Goal: Task Accomplishment & Management: Use online tool/utility

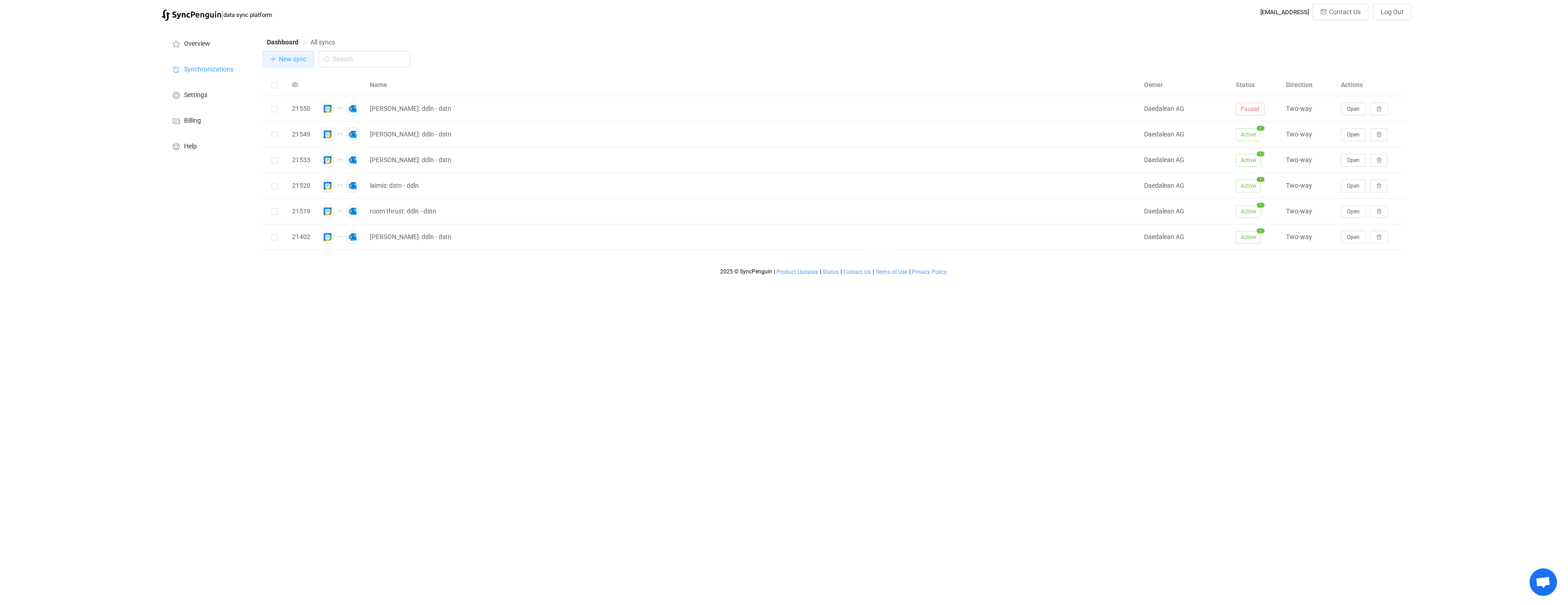
click at [275, 63] on button "New sync" at bounding box center [288, 59] width 52 height 16
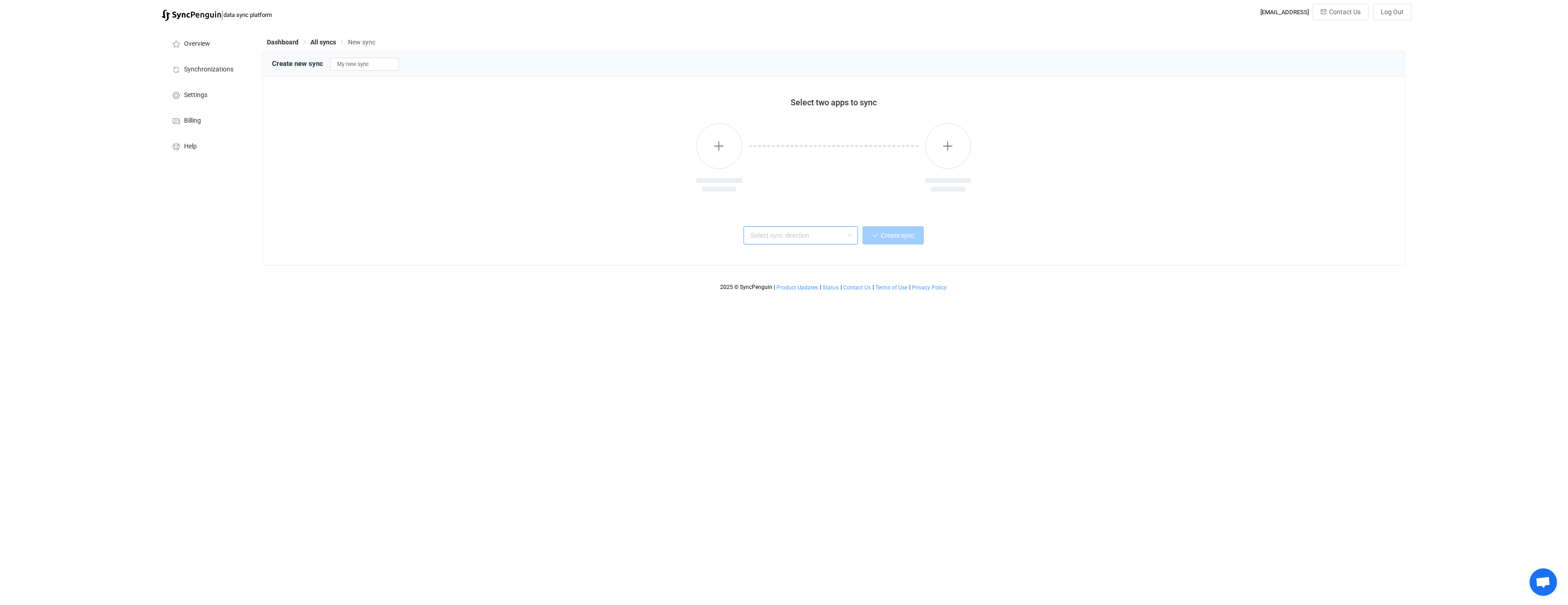
click at [823, 234] on input "text" at bounding box center [801, 235] width 115 height 18
click at [811, 270] on span "One or multiple two-way syncs" at bounding box center [793, 269] width 79 height 10
type input "Two-way"
click at [702, 148] on button "button" at bounding box center [719, 146] width 46 height 46
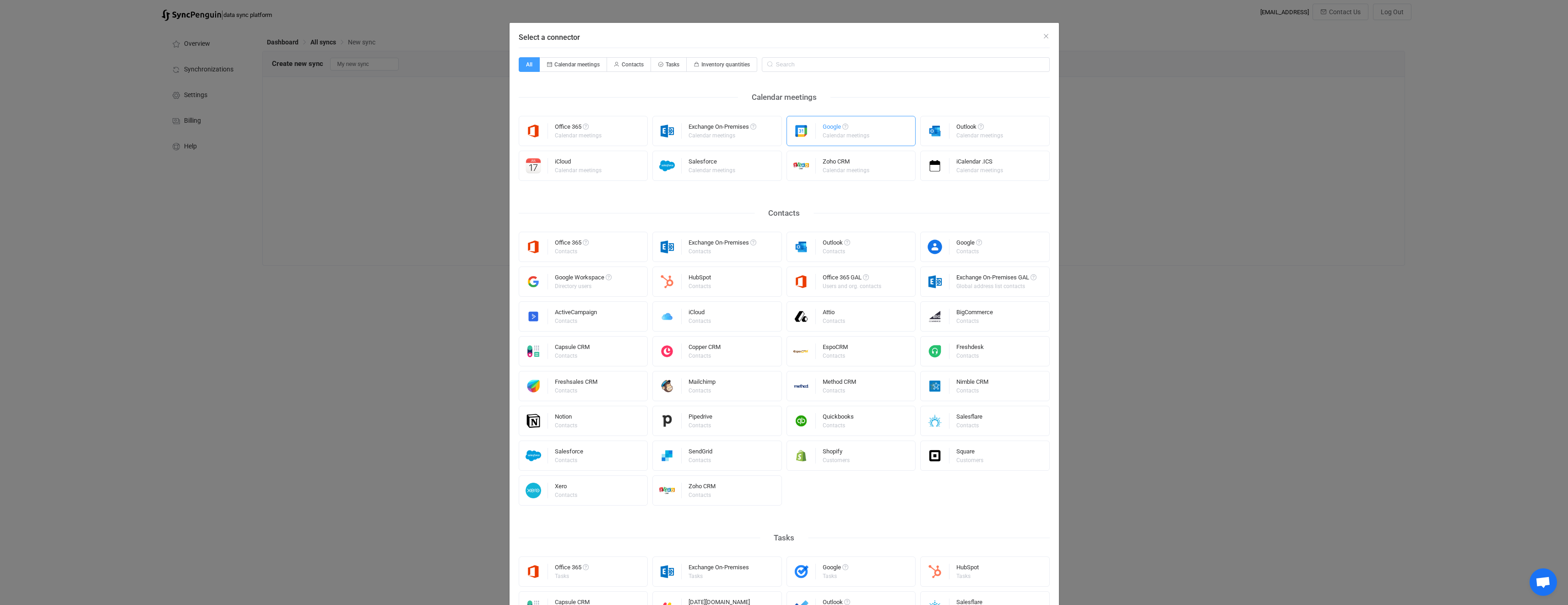
click at [858, 139] on div "Google Calendar meetings" at bounding box center [847, 131] width 48 height 24
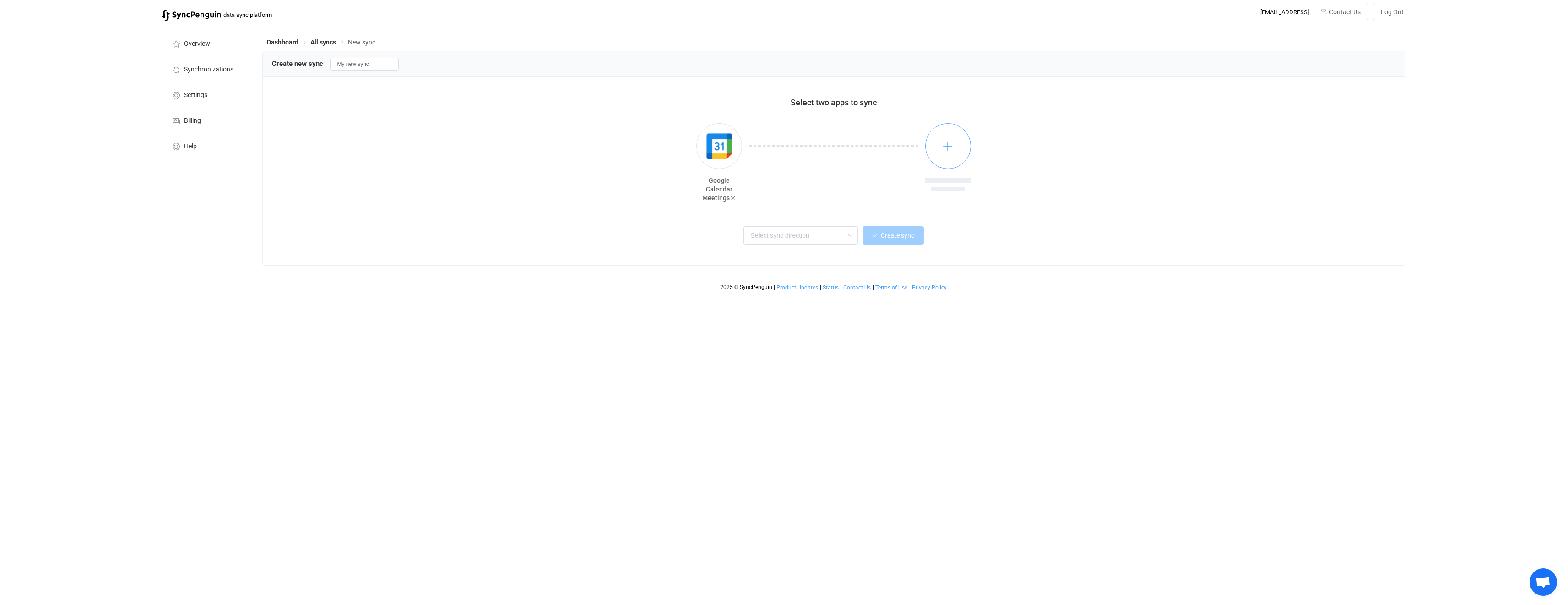
click at [948, 148] on icon "button" at bounding box center [948, 146] width 12 height 12
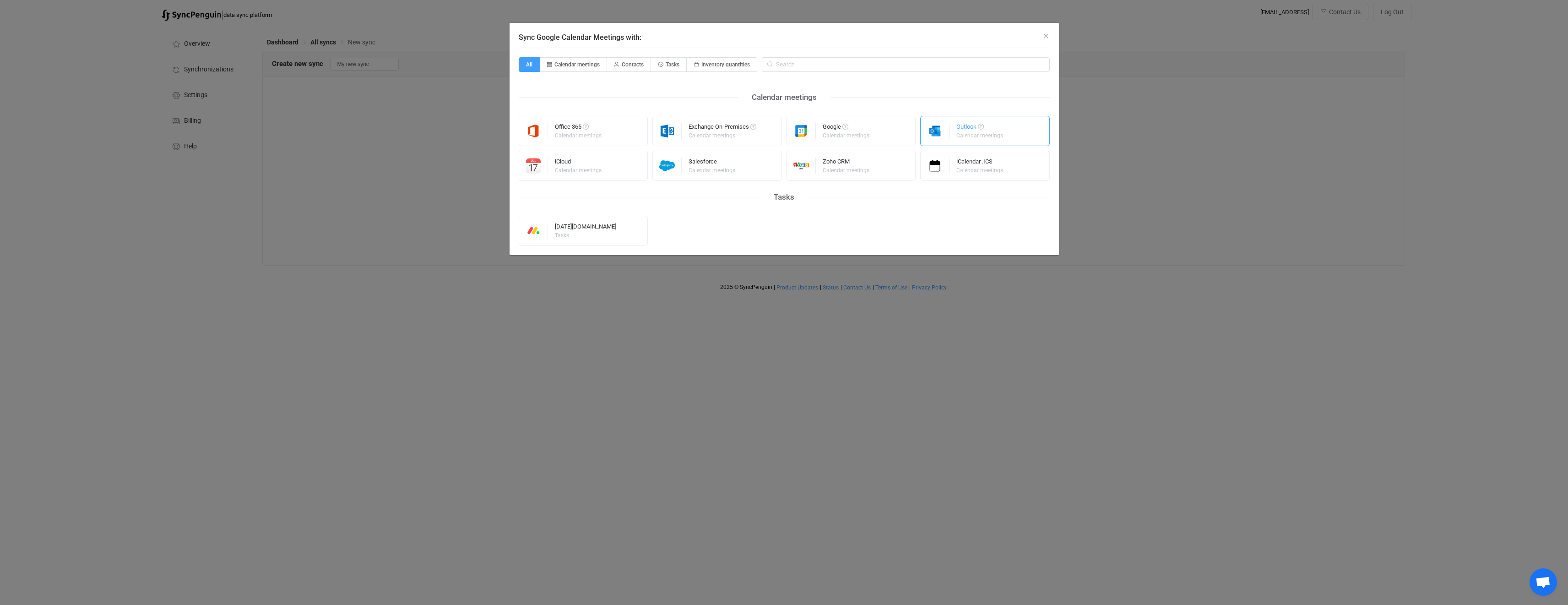
click at [953, 142] on div "Outlook Calendar meetings" at bounding box center [985, 131] width 130 height 30
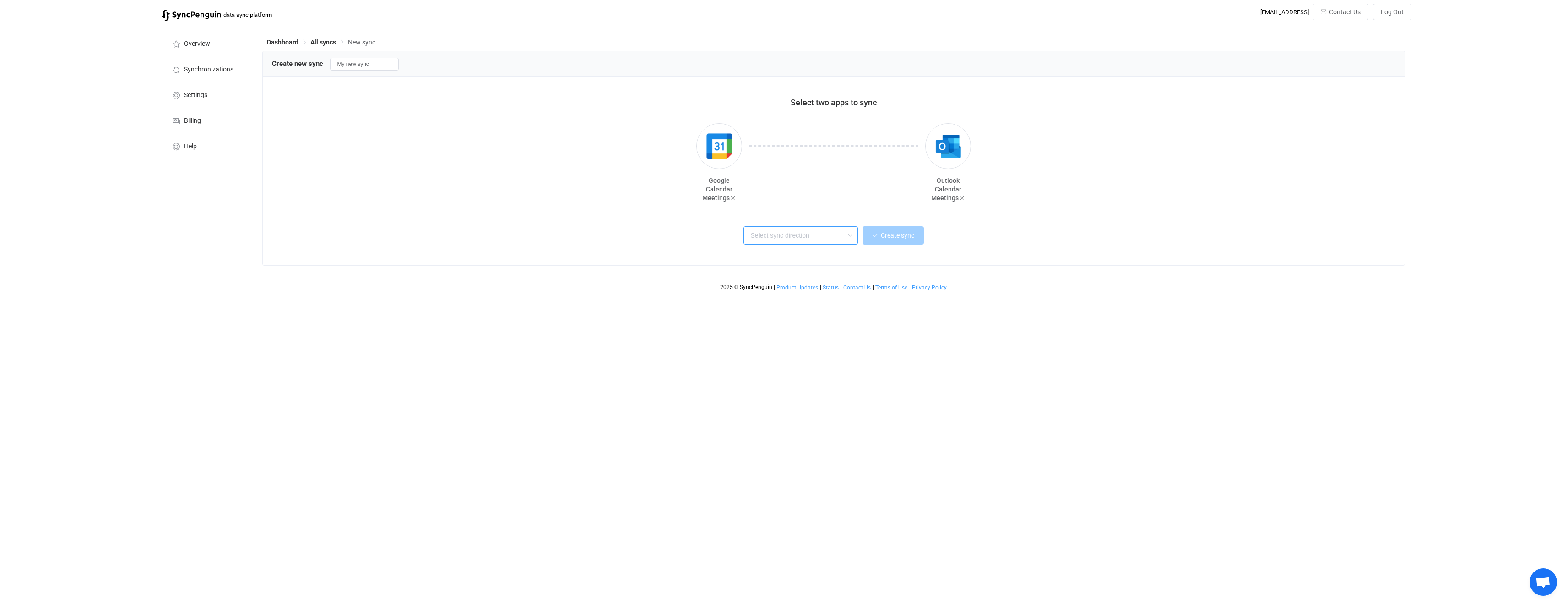
click at [834, 237] on input "text" at bounding box center [801, 235] width 115 height 18
click at [821, 274] on div "One or multiple two-way syncs" at bounding box center [812, 271] width 119 height 10
type input "Two-way"
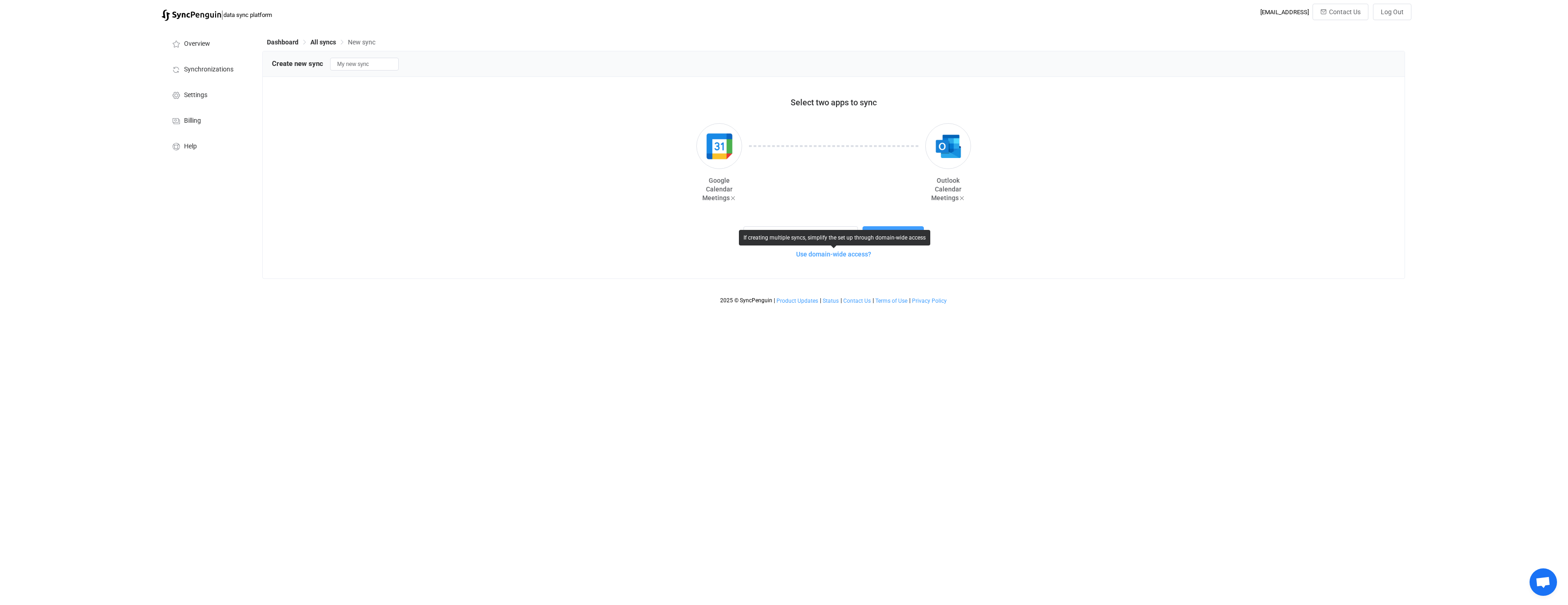
click at [859, 251] on span "Use domain-wide access?" at bounding box center [834, 254] width 75 height 8
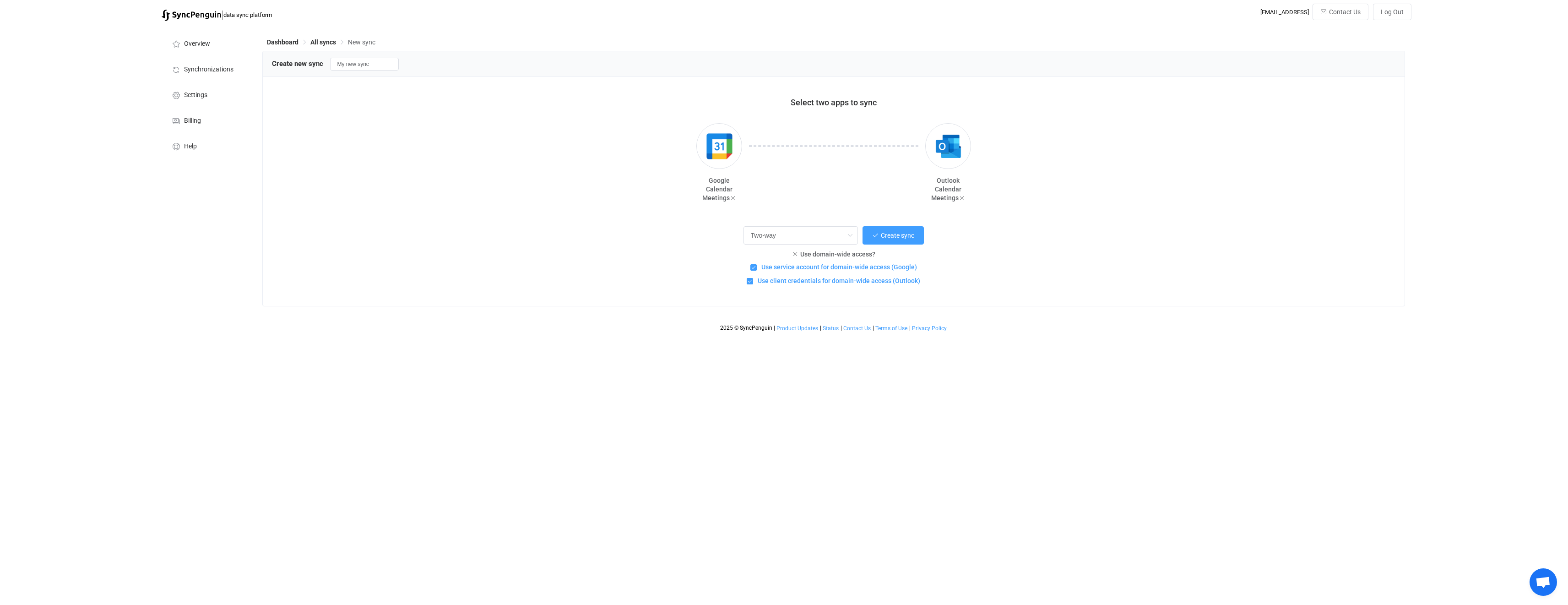
click at [848, 266] on span "Use service account for domain-wide access (Google)" at bounding box center [837, 267] width 161 height 9
click at [757, 265] on input "Use service account for domain-wide access (Google)" at bounding box center [757, 265] width 0 height 0
click at [848, 266] on span "Use service account for domain-wide access (Google)" at bounding box center [837, 267] width 161 height 9
click at [757, 265] on input "Use service account for domain-wide access (Google)" at bounding box center [757, 265] width 0 height 0
click at [881, 236] on span "Create sync" at bounding box center [897, 235] width 33 height 8
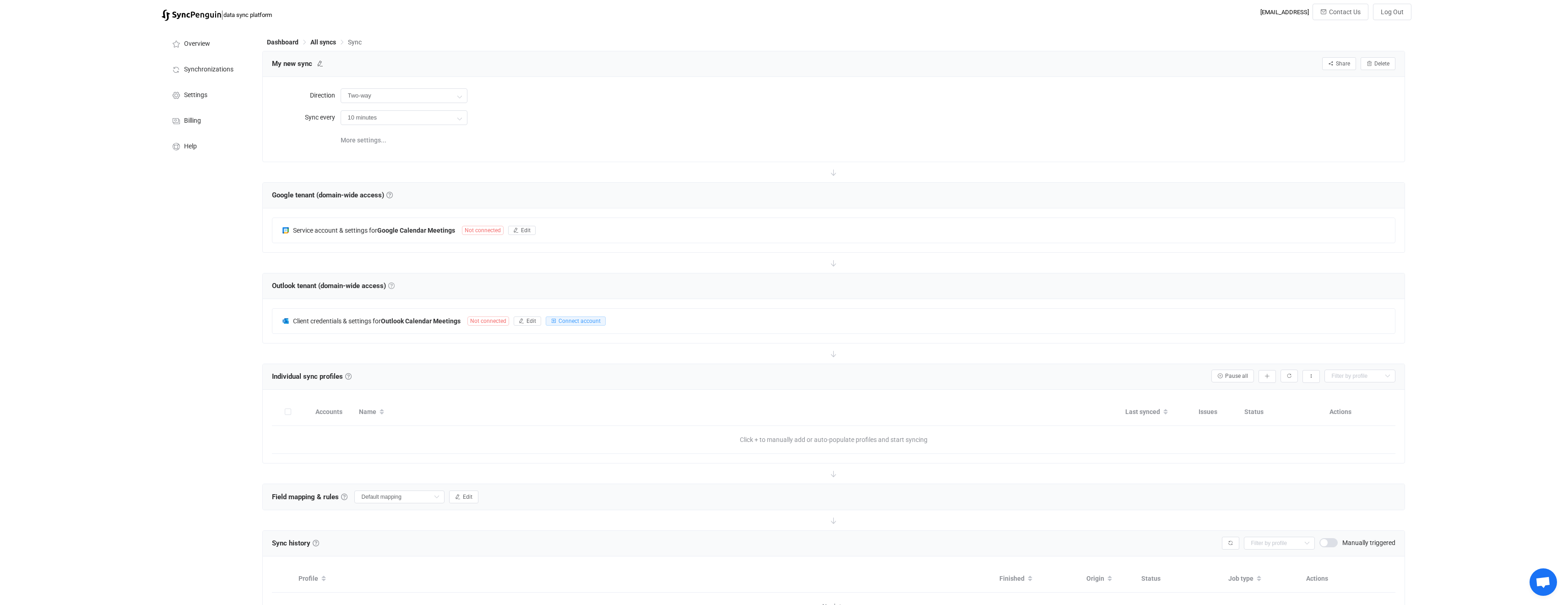
click at [395, 284] on link at bounding box center [391, 285] width 6 height 6
click at [516, 228] on icon "button" at bounding box center [516, 230] width 5 height 5
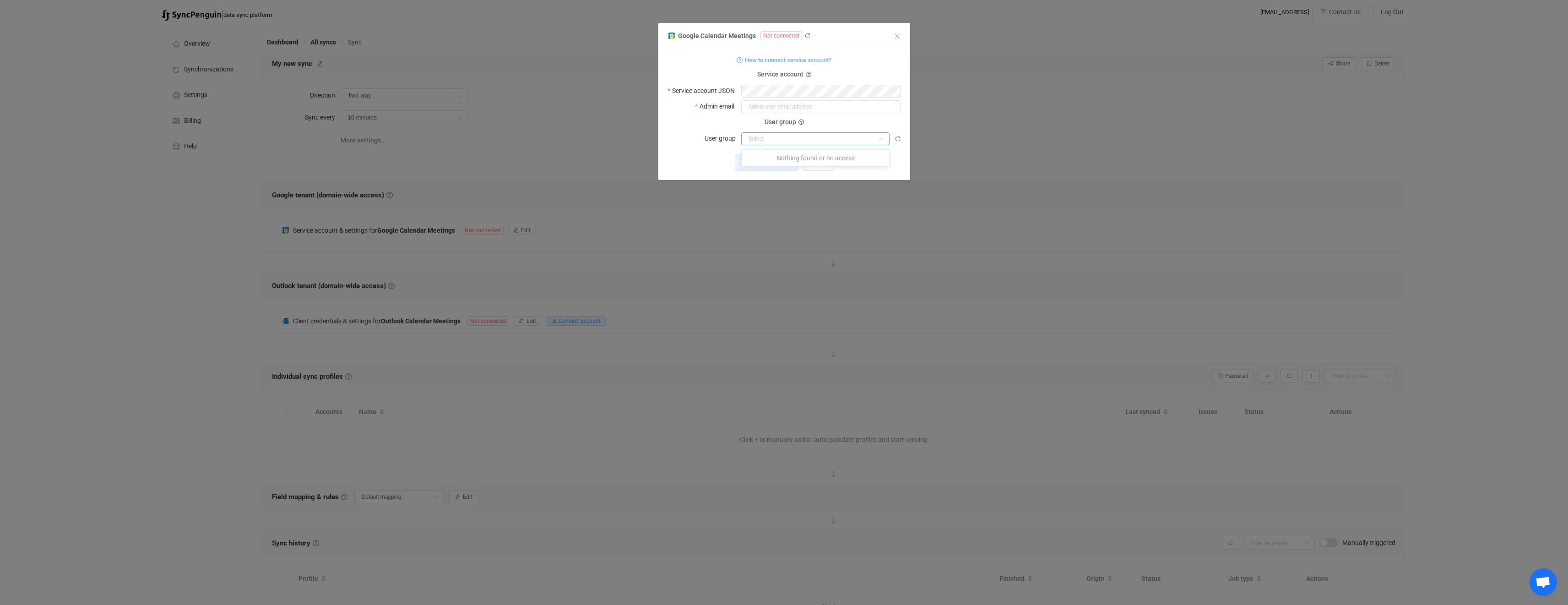
click at [788, 135] on input "dialog" at bounding box center [815, 139] width 148 height 13
click at [788, 136] on input "dialog" at bounding box center [815, 139] width 148 height 13
click at [690, 119] on form "How to connect service account? CONNECT CONNECT Service account Service account…" at bounding box center [784, 99] width 234 height 91
click at [787, 59] on span "How to connect service account?" at bounding box center [788, 59] width 87 height 10
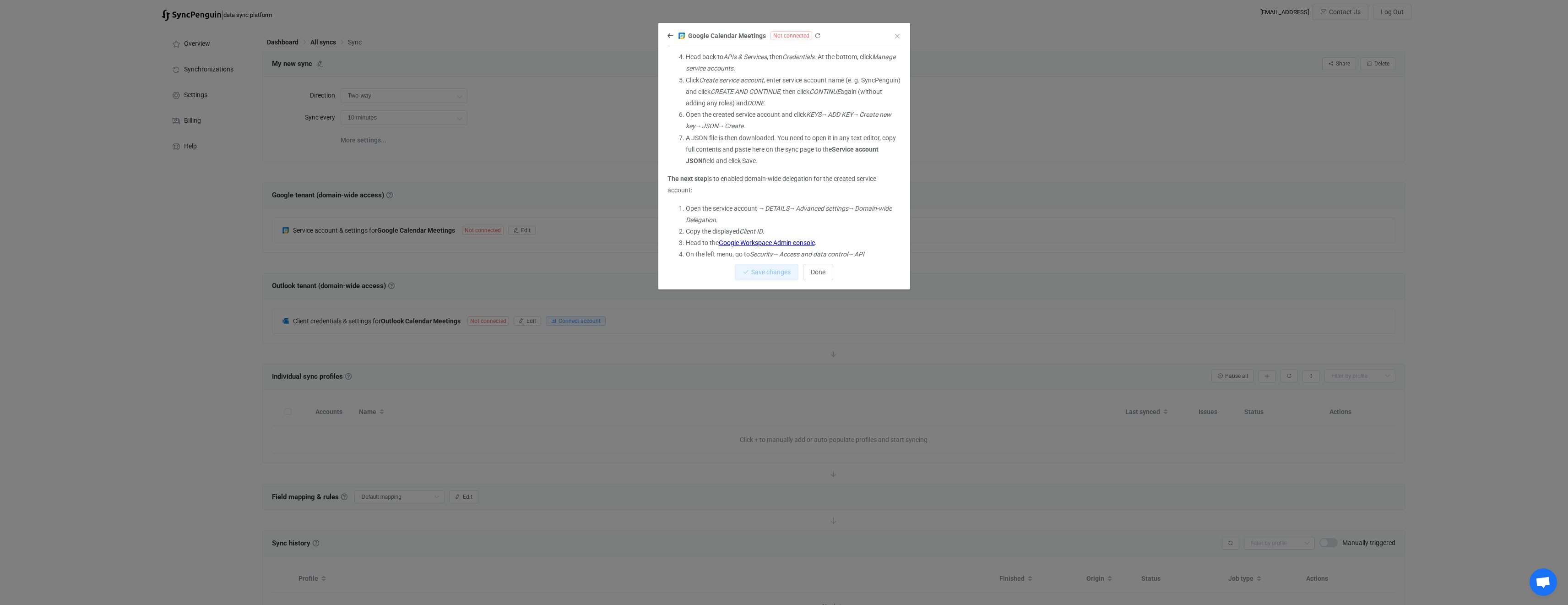
scroll to position [192, 0]
click at [773, 196] on link "Google Workspace Admin console" at bounding box center [767, 196] width 96 height 8
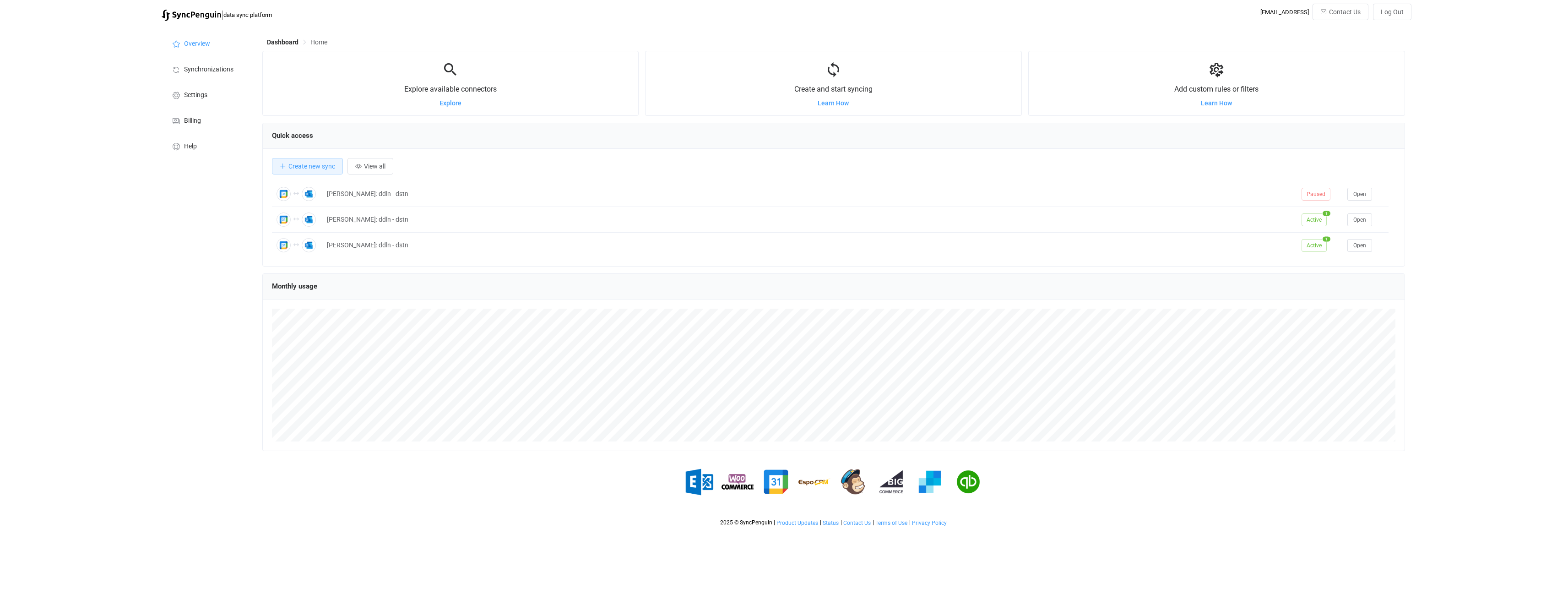
scroll to position [178, 1143]
click at [371, 172] on button "View all" at bounding box center [370, 166] width 46 height 16
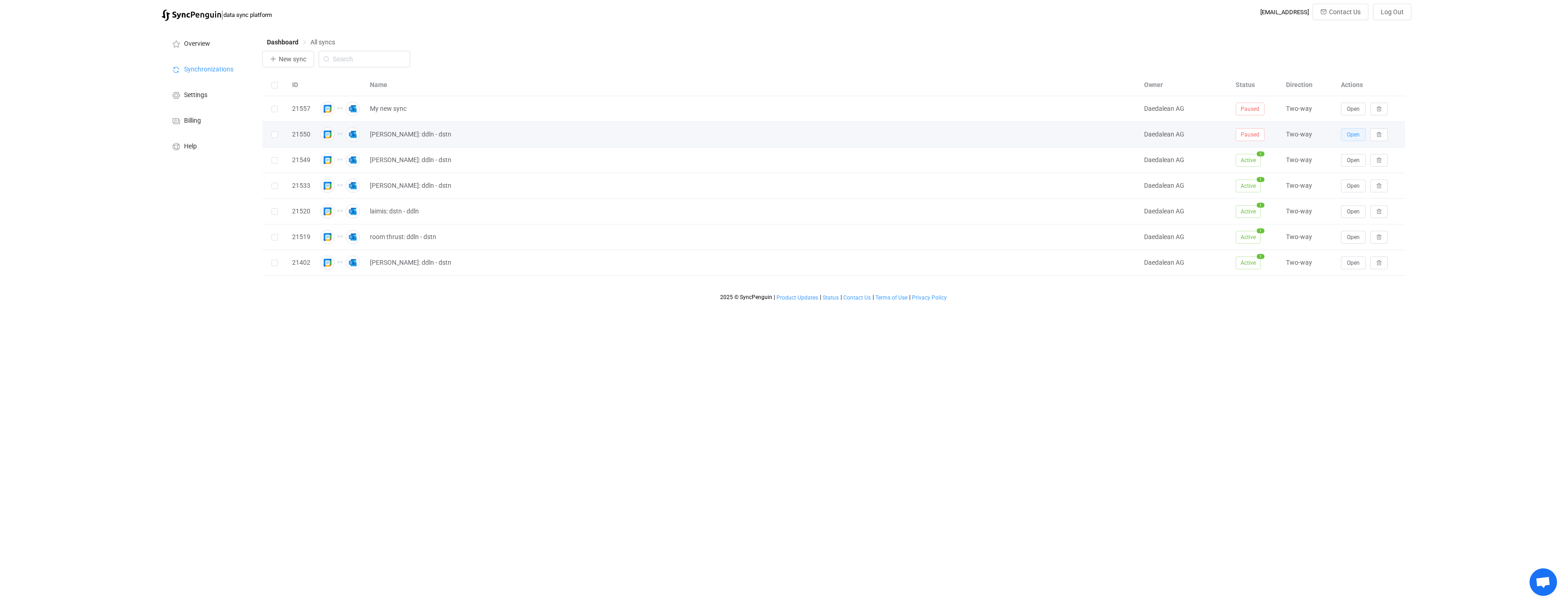
click at [1349, 133] on span "Open" at bounding box center [1353, 134] width 13 height 6
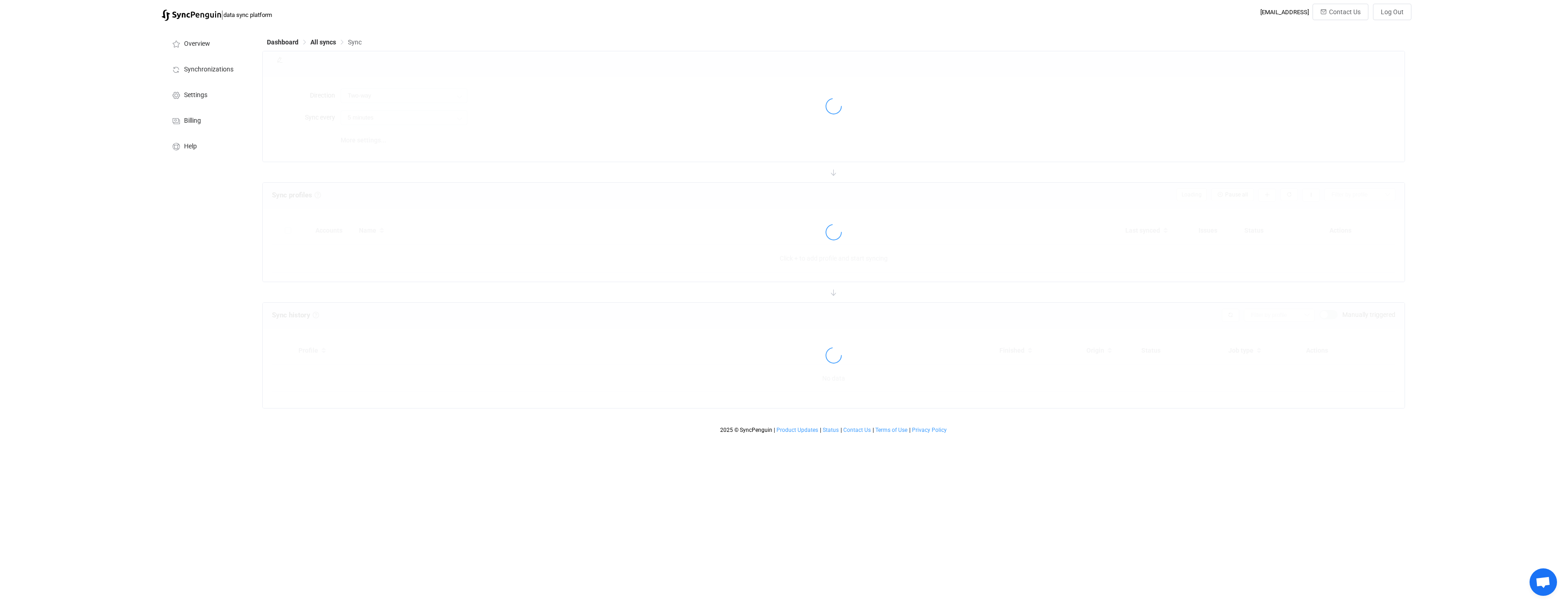
type input "1 hour"
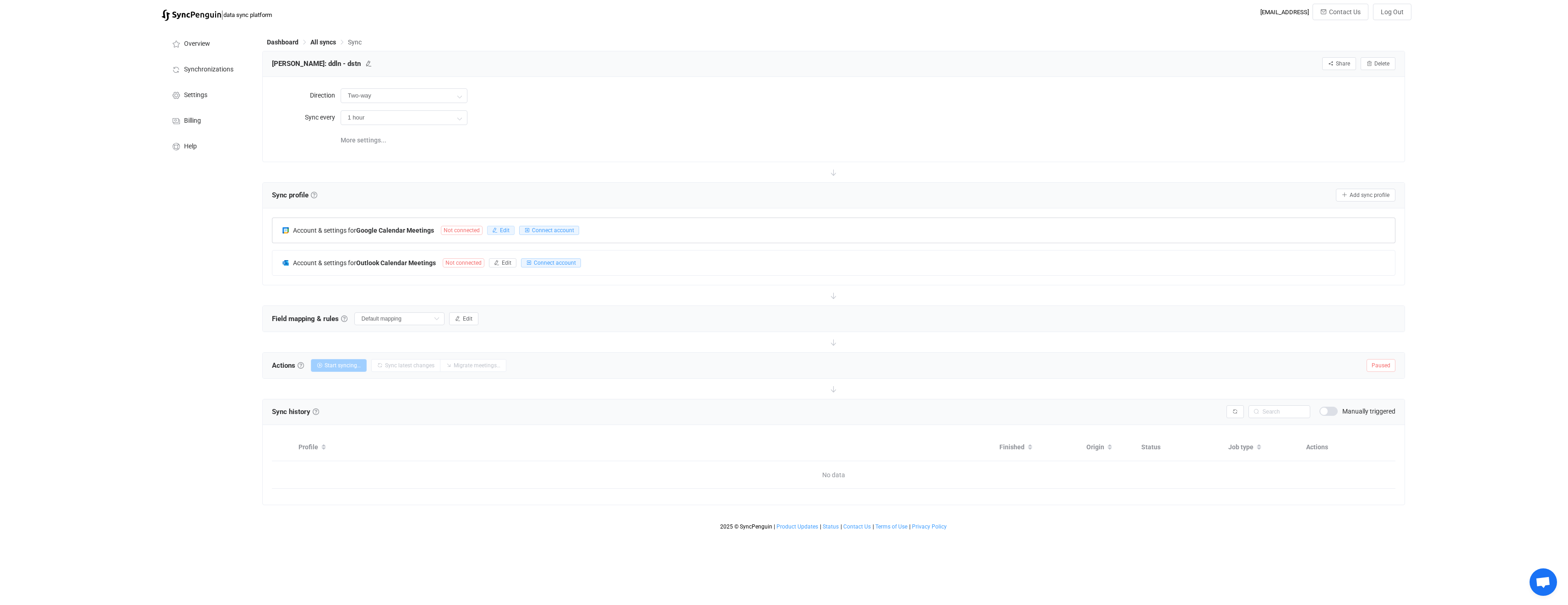
click at [510, 229] on button "Edit" at bounding box center [501, 230] width 27 height 9
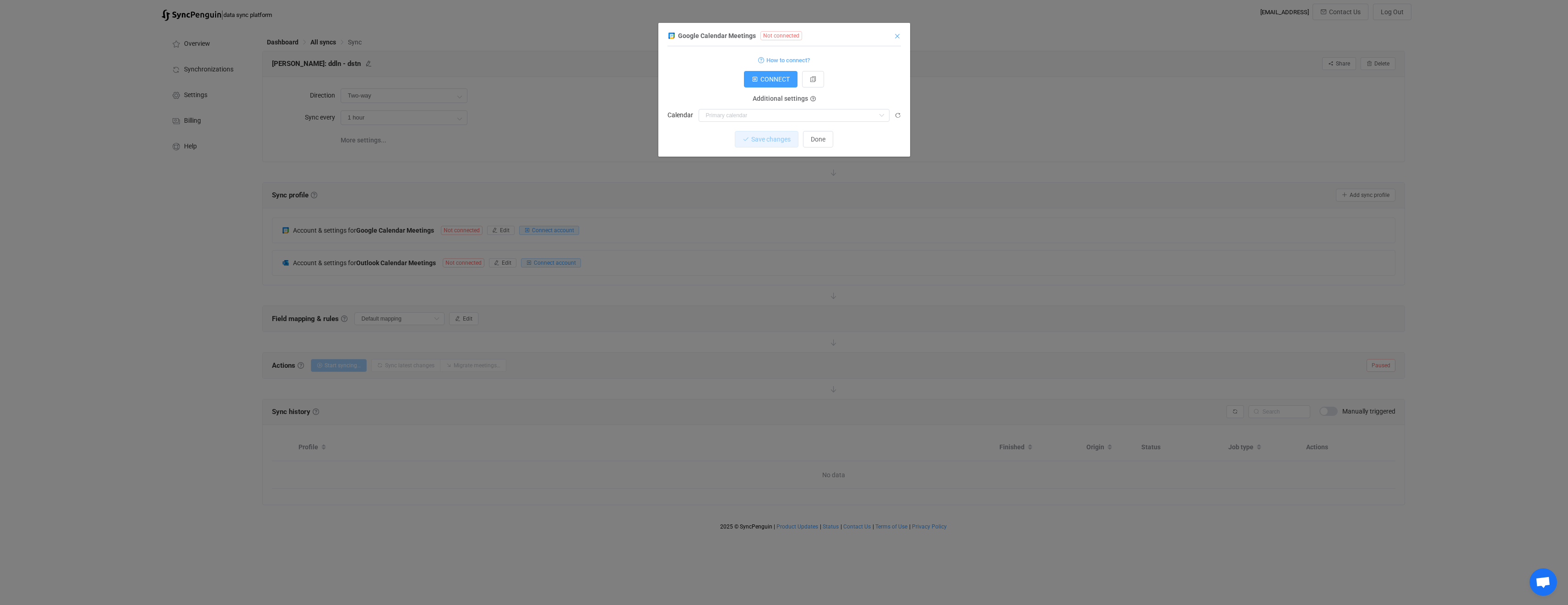
click at [896, 33] on icon "Close" at bounding box center [897, 36] width 8 height 8
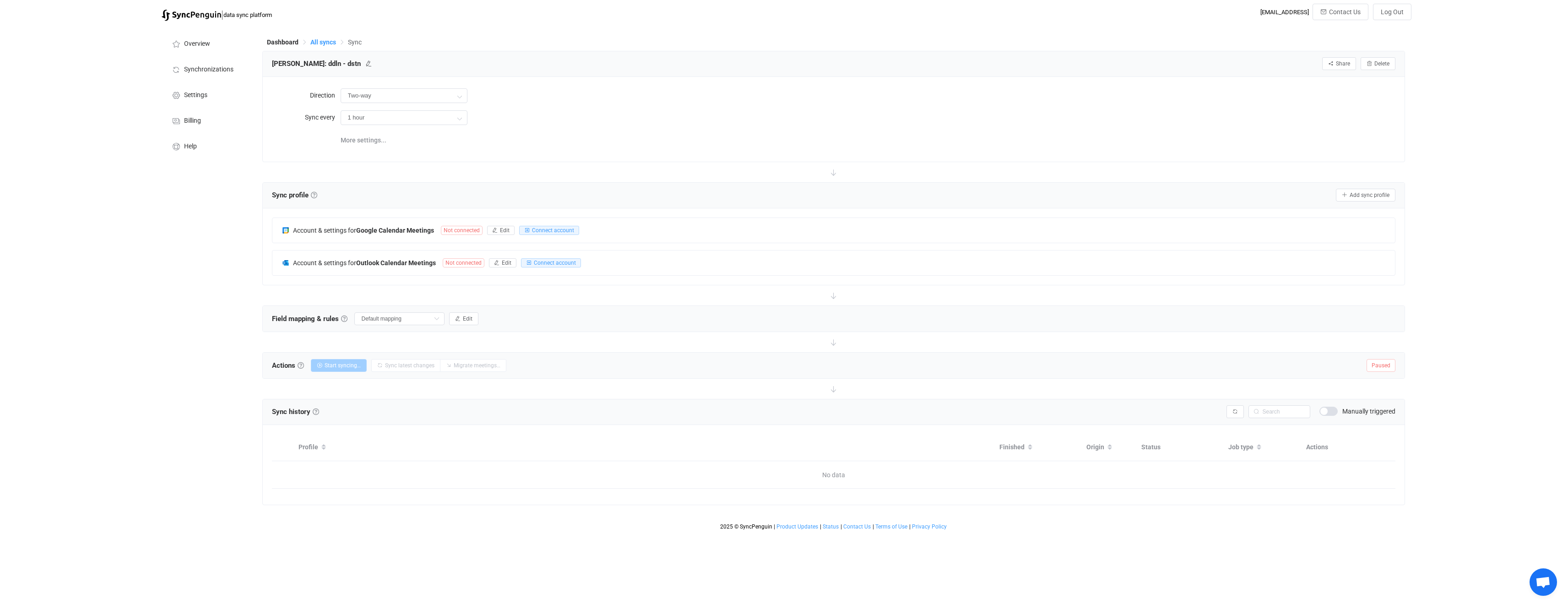
click at [335, 41] on span "All syncs" at bounding box center [323, 42] width 26 height 8
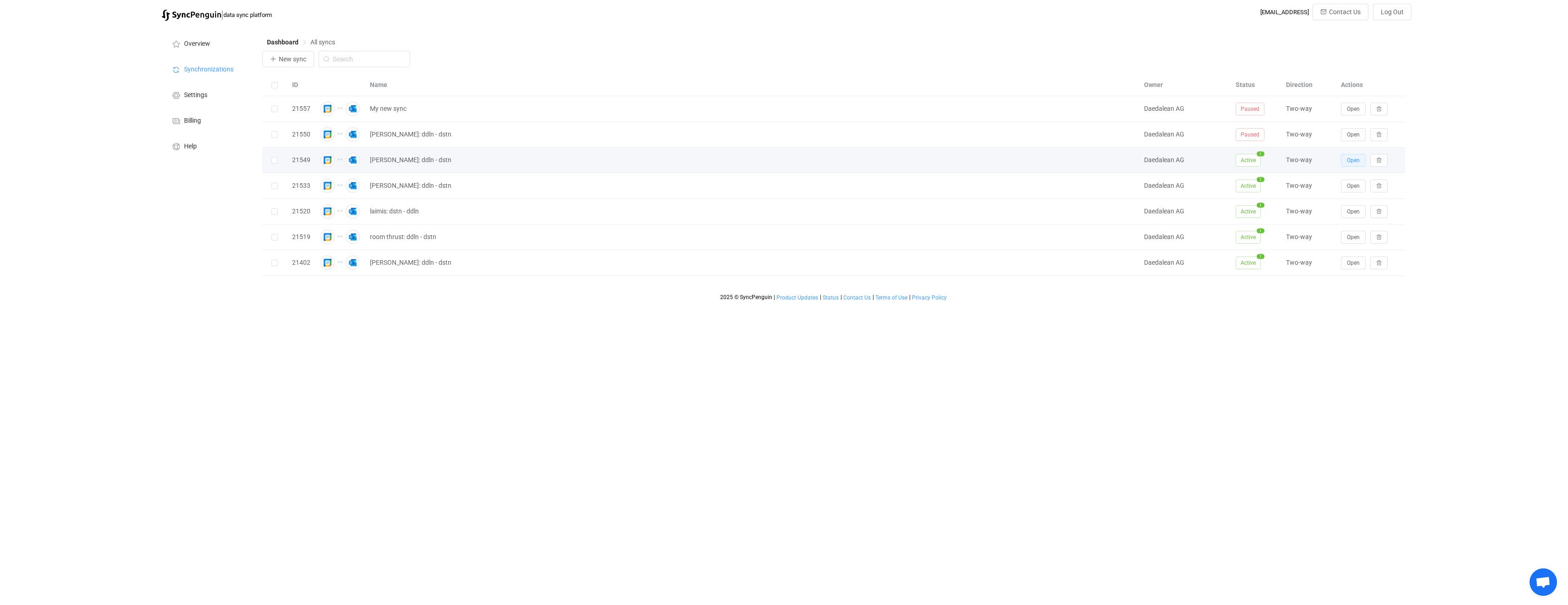
click at [1345, 160] on button "Open" at bounding box center [1353, 160] width 25 height 13
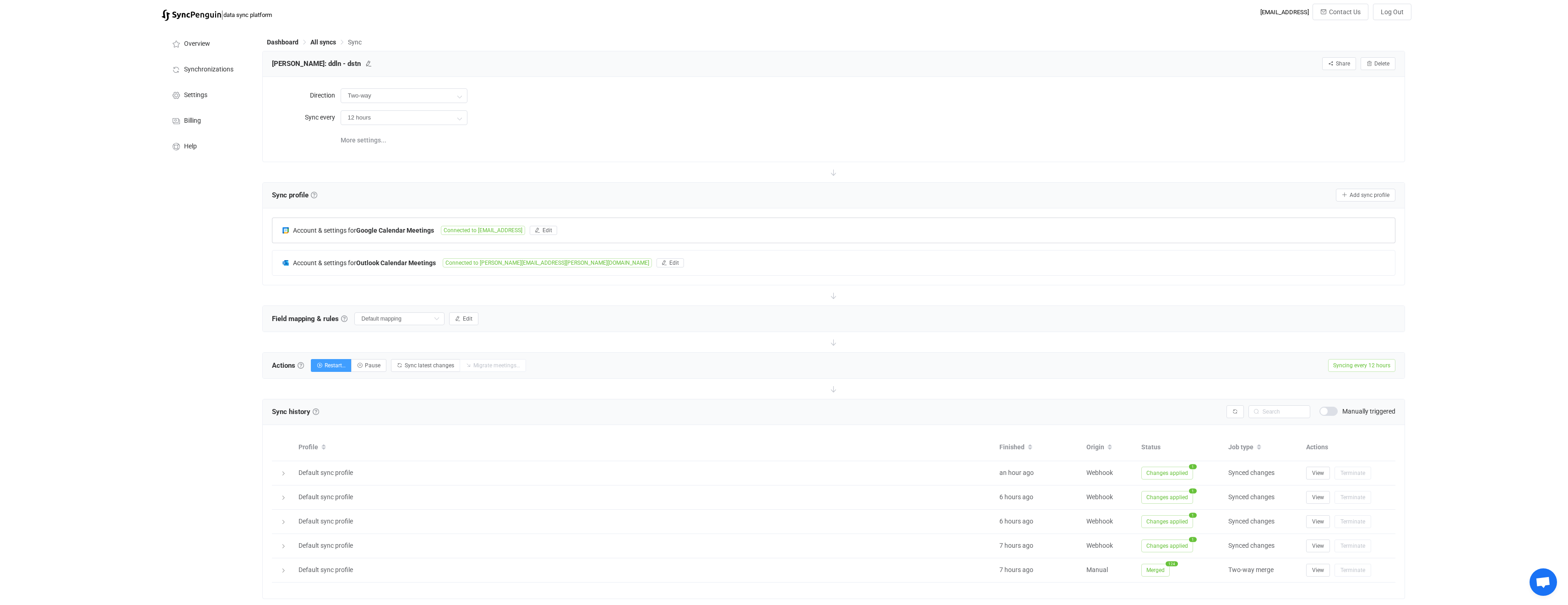
click at [532, 234] on div "Account & settings for Google Calendar Meetings Connected to os@daedalean.ai Ed…" at bounding box center [834, 230] width 1123 height 25
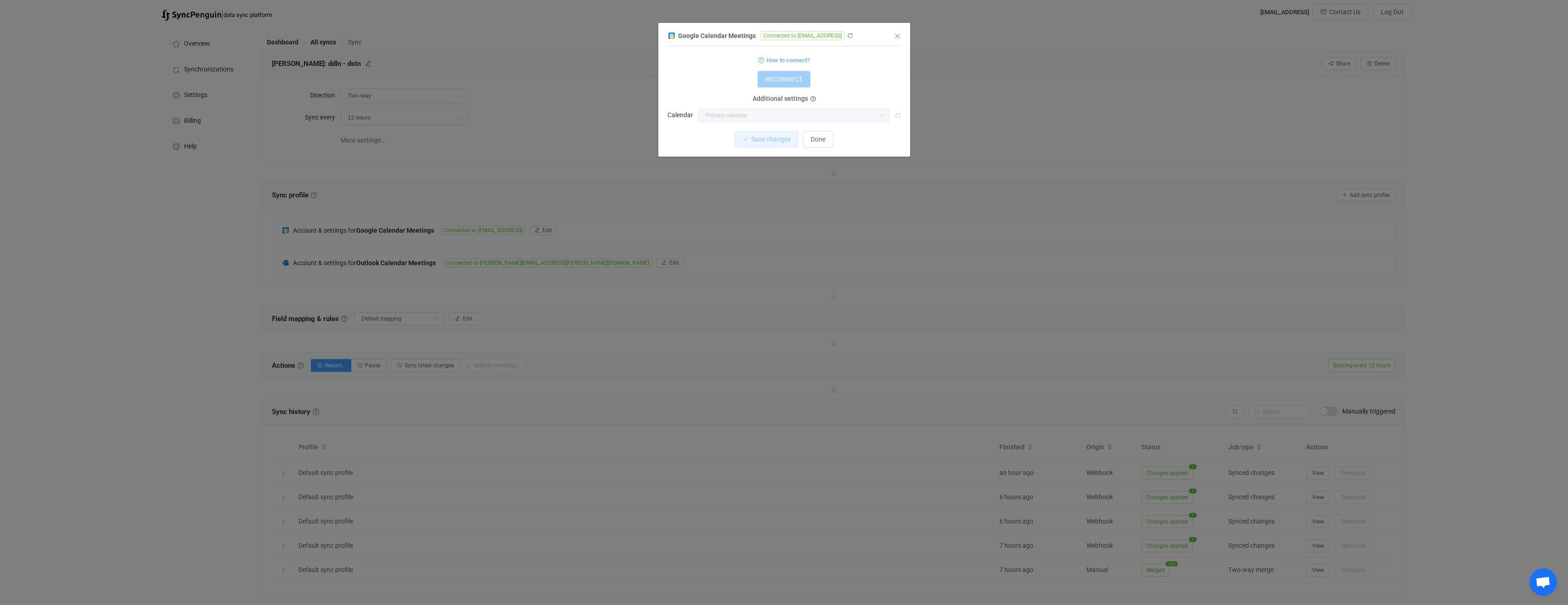
click at [894, 36] on icon "Close" at bounding box center [897, 36] width 8 height 8
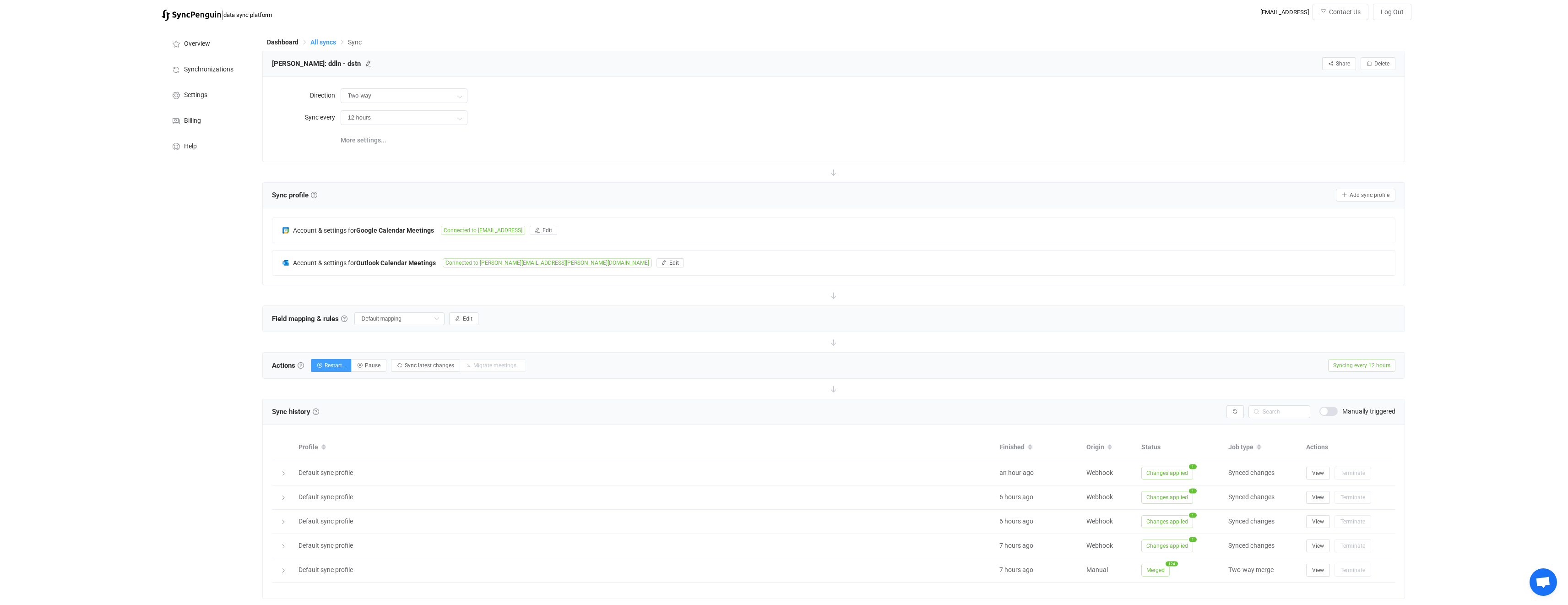
click at [321, 43] on span "All syncs" at bounding box center [323, 42] width 26 height 8
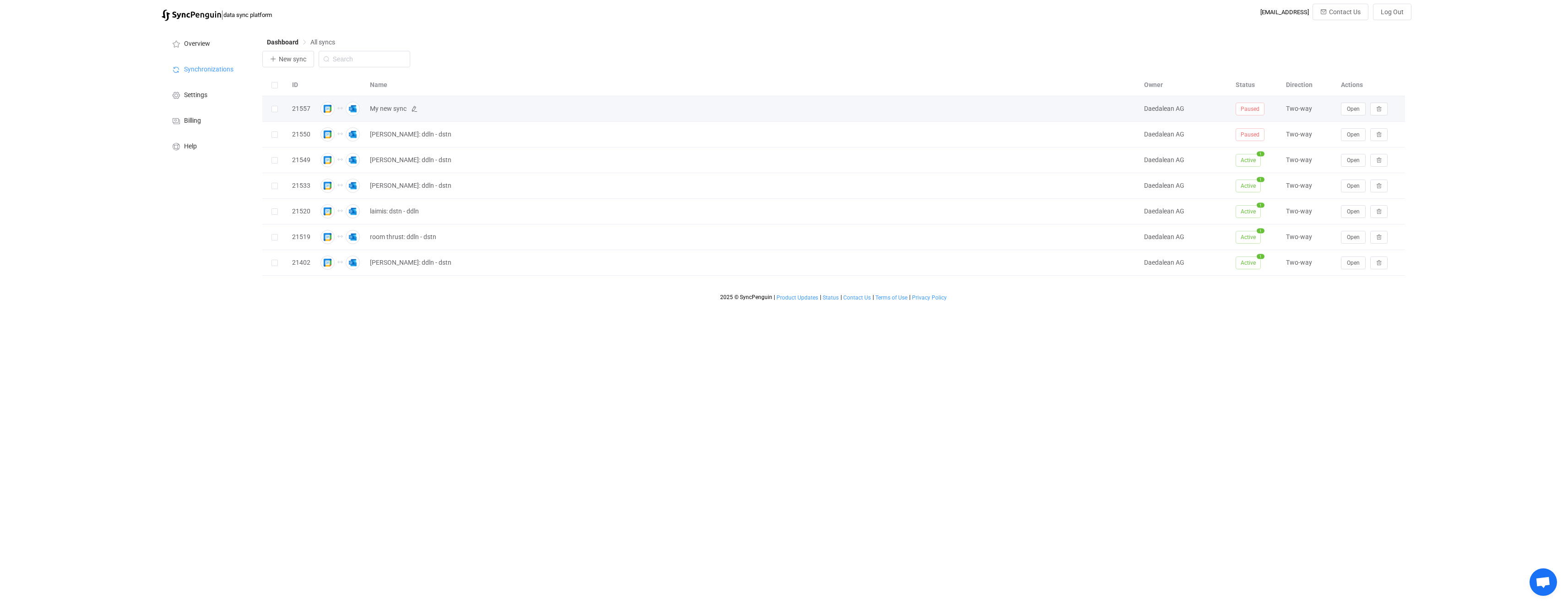
click at [400, 110] on span "My new sync" at bounding box center [388, 108] width 37 height 10
click at [1351, 111] on span "Open" at bounding box center [1353, 109] width 13 height 6
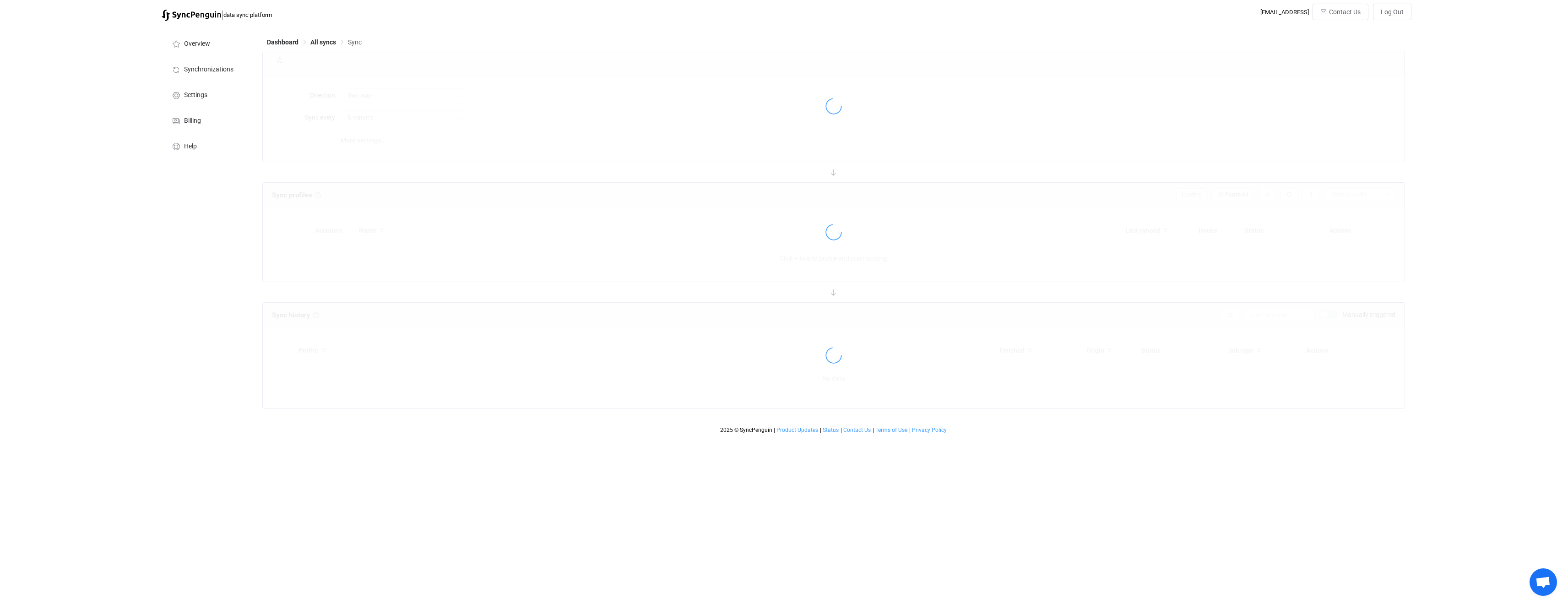
type input "10 minutes"
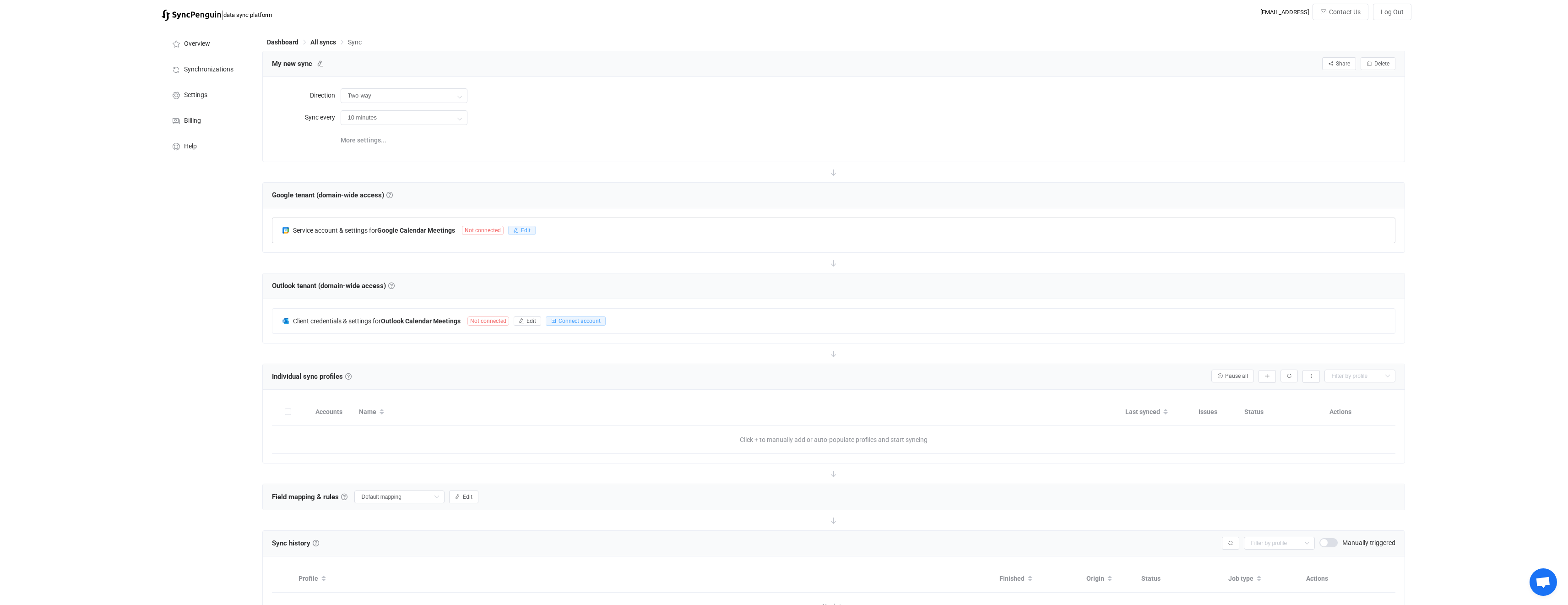
click at [519, 232] on icon "button" at bounding box center [516, 230] width 5 height 5
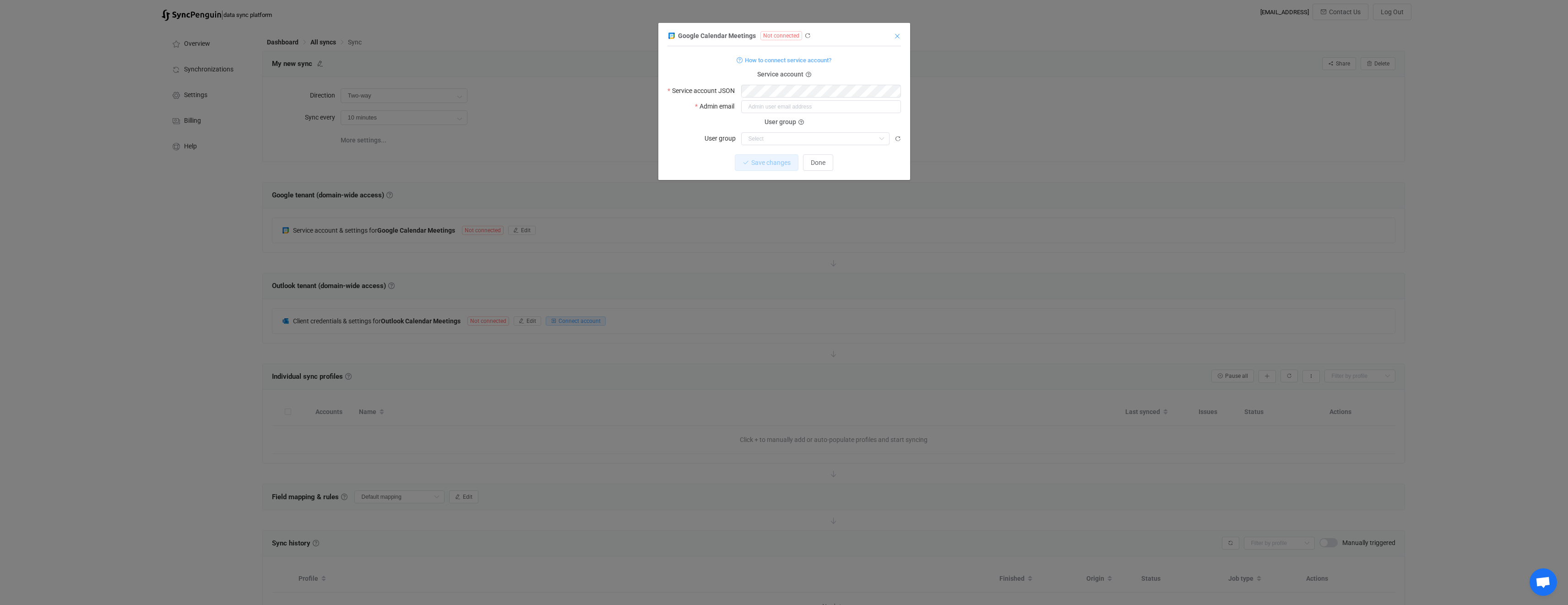
click at [900, 36] on icon "Close" at bounding box center [897, 36] width 8 height 8
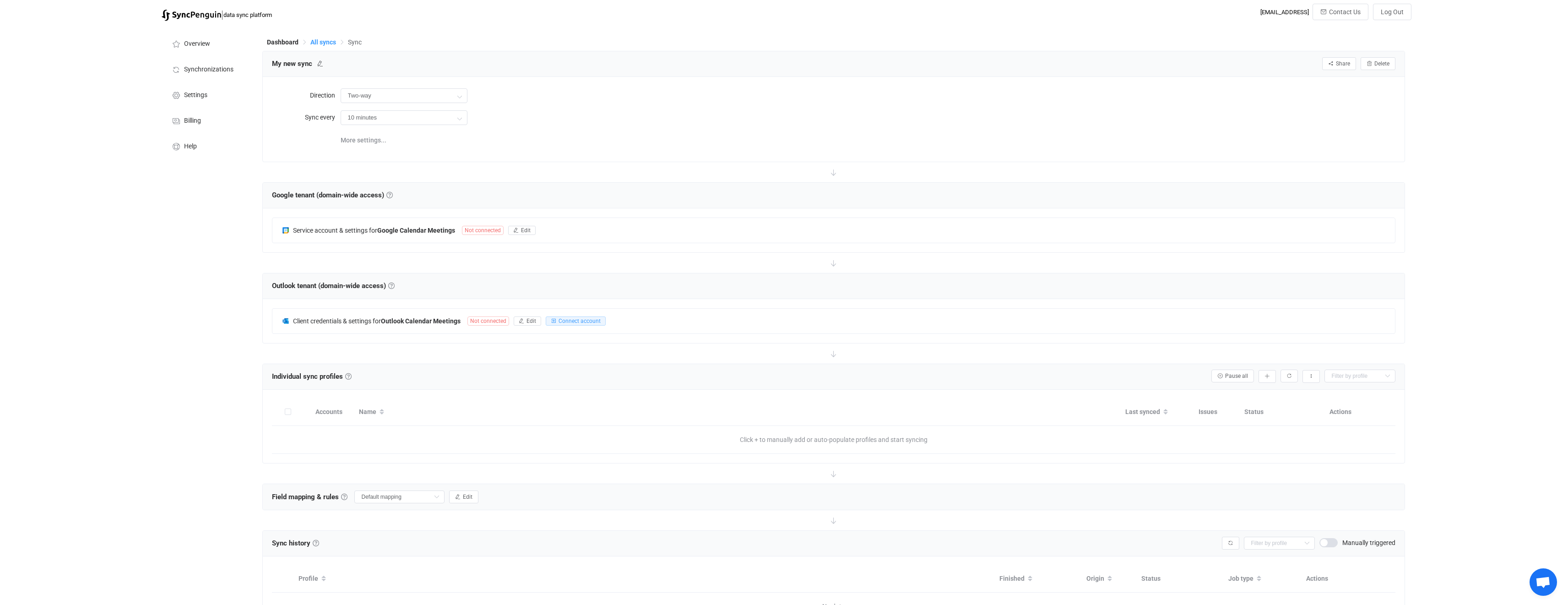
click at [323, 45] on span "All syncs" at bounding box center [323, 42] width 26 height 8
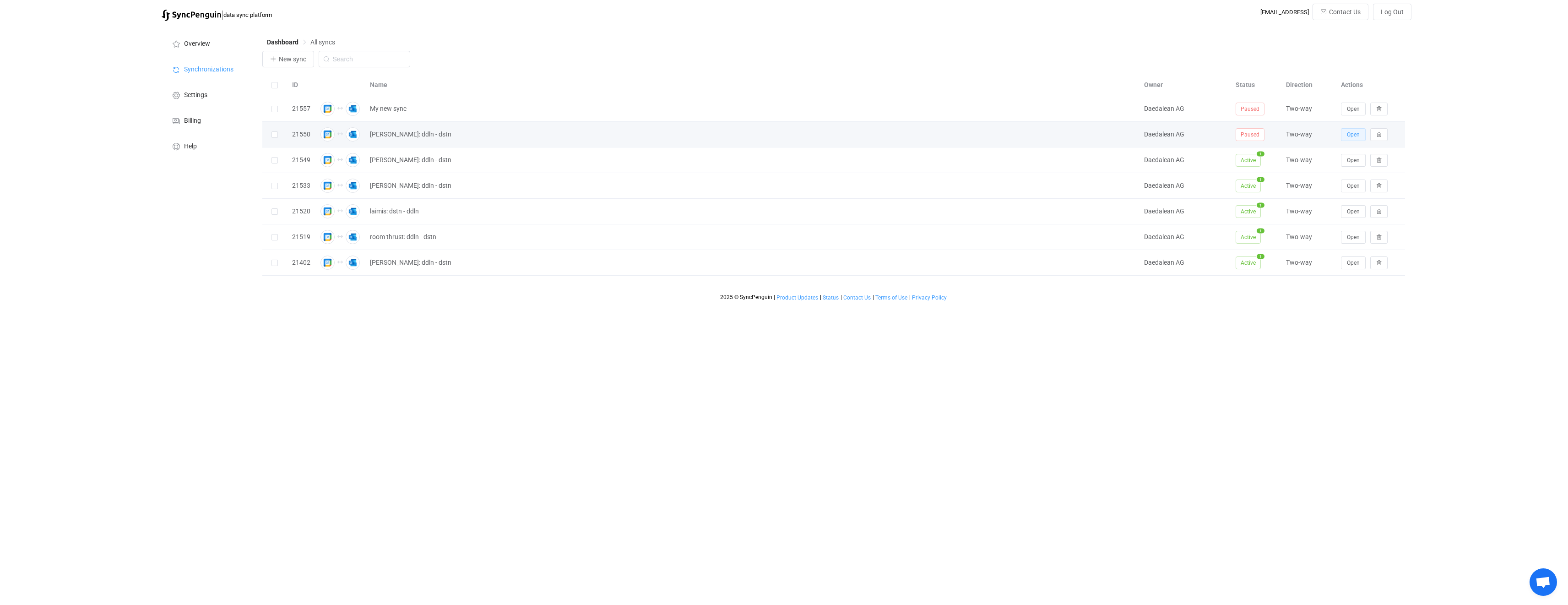
click at [1352, 132] on span "Open" at bounding box center [1353, 134] width 13 height 6
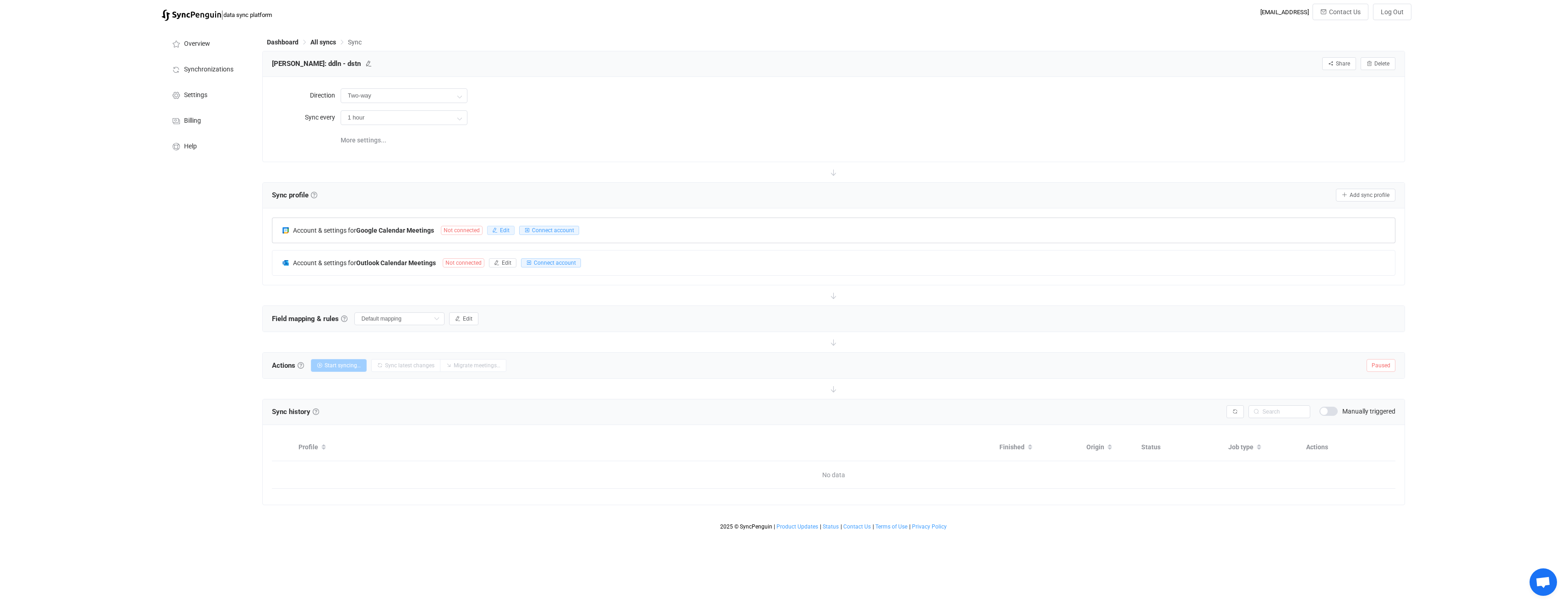
click at [501, 232] on span "Edit" at bounding box center [505, 230] width 10 height 6
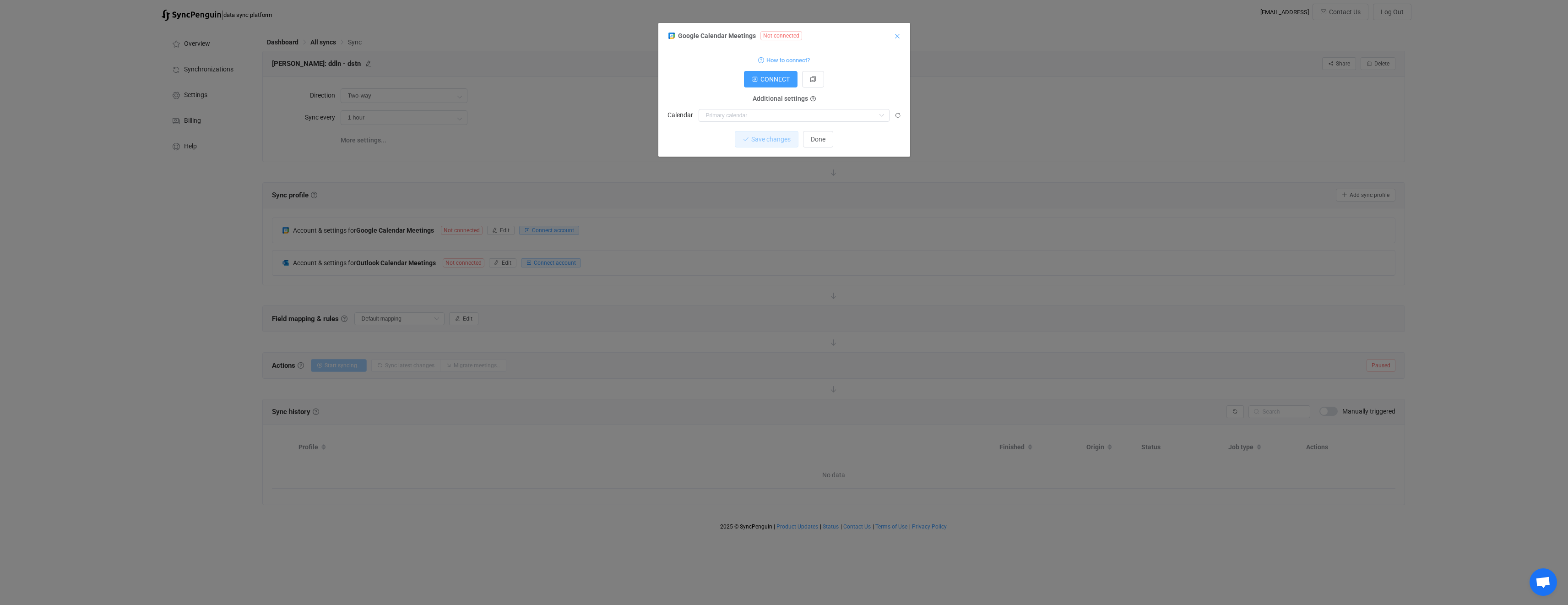
click at [898, 38] on icon "Close" at bounding box center [897, 36] width 8 height 8
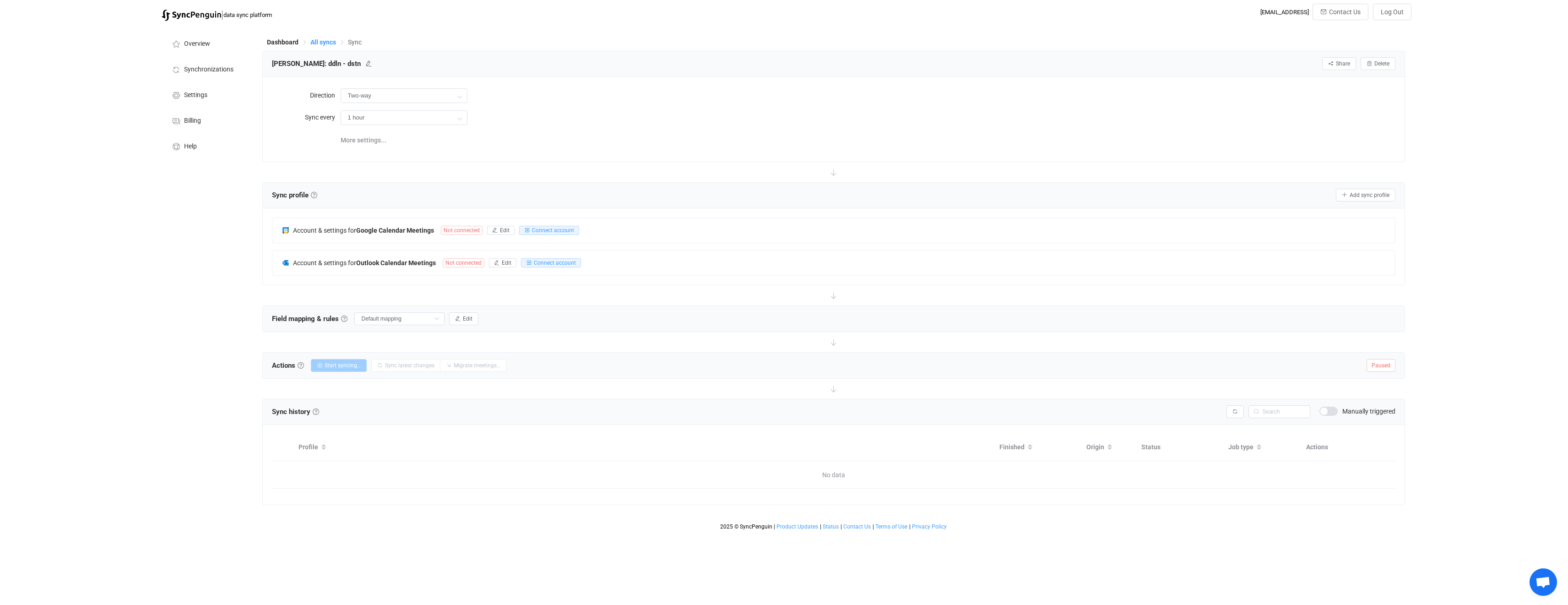
click at [327, 44] on span "All syncs" at bounding box center [323, 42] width 26 height 8
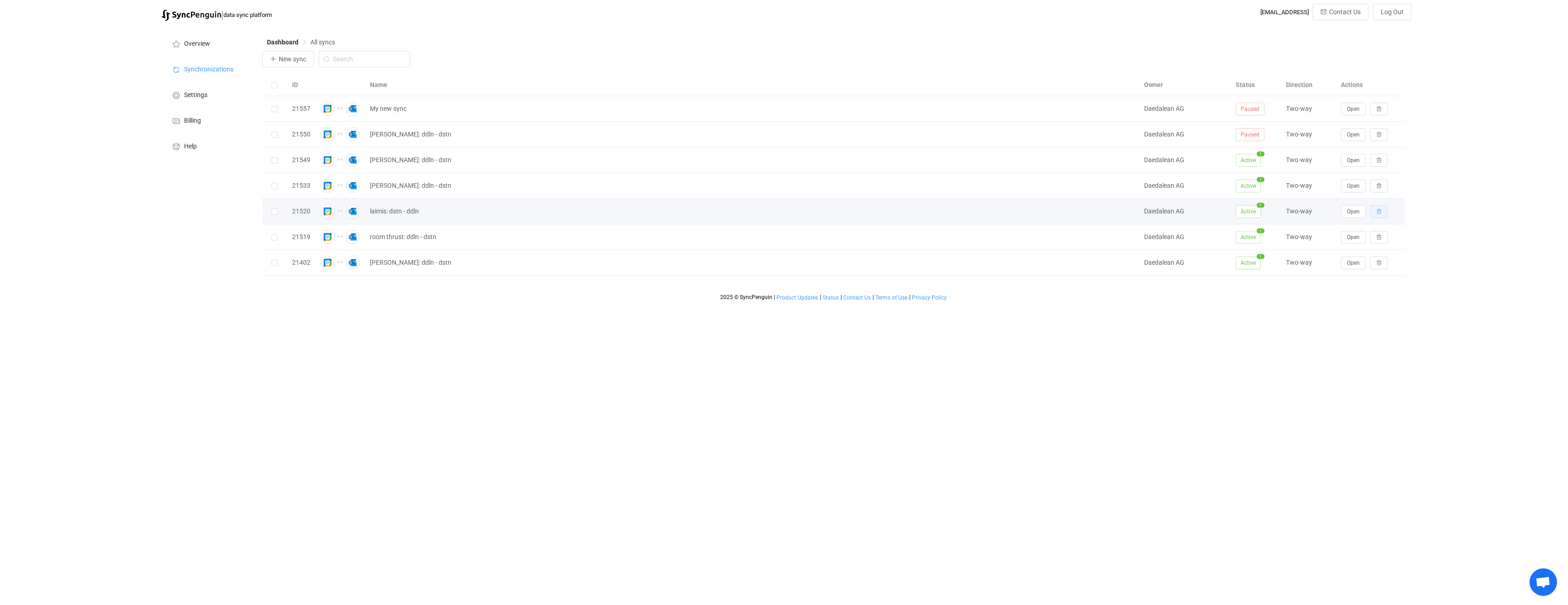
click at [1376, 217] on button "button" at bounding box center [1379, 211] width 17 height 13
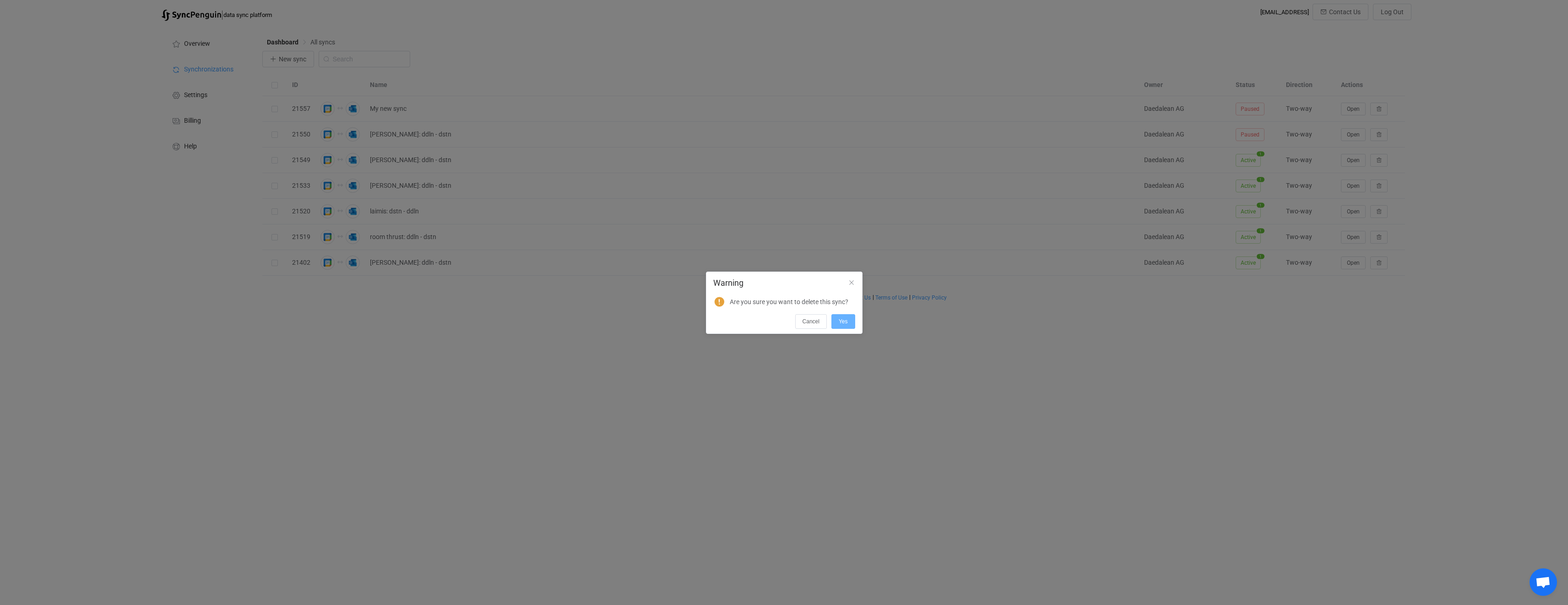
click at [847, 319] on span "Yes" at bounding box center [843, 321] width 9 height 6
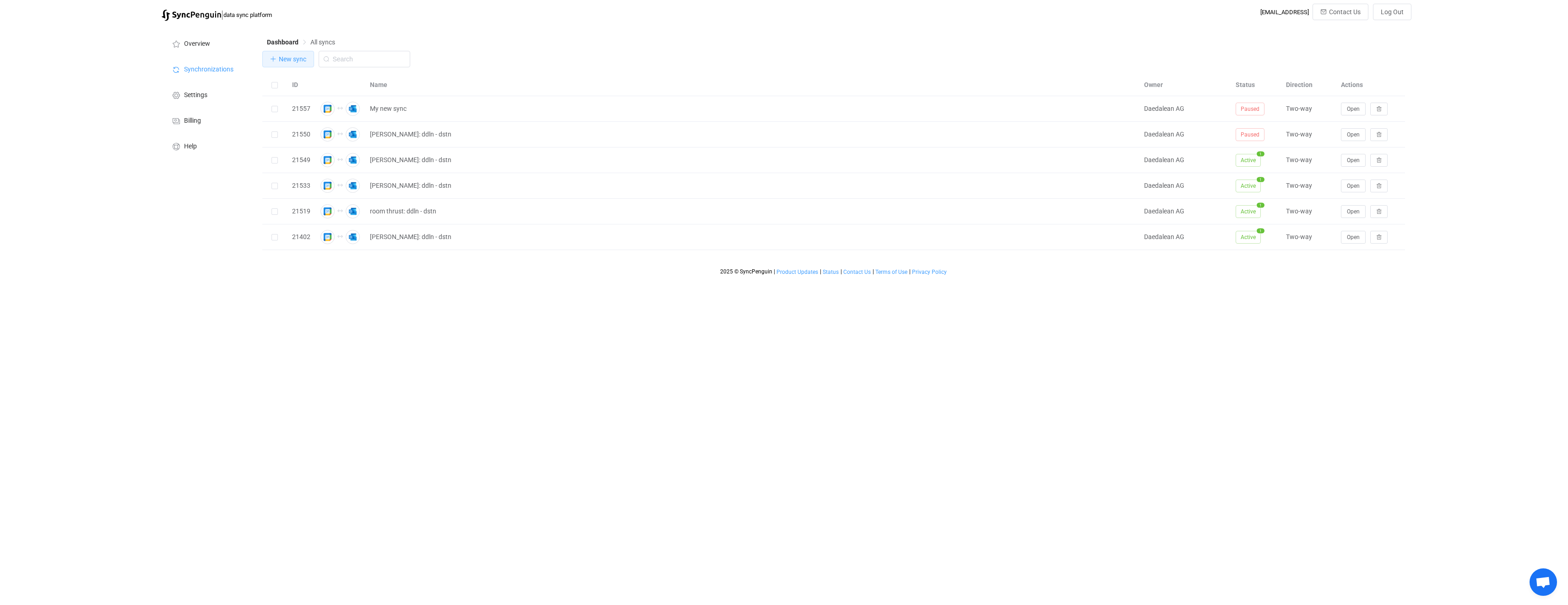
click at [299, 59] on span "New sync" at bounding box center [292, 59] width 27 height 8
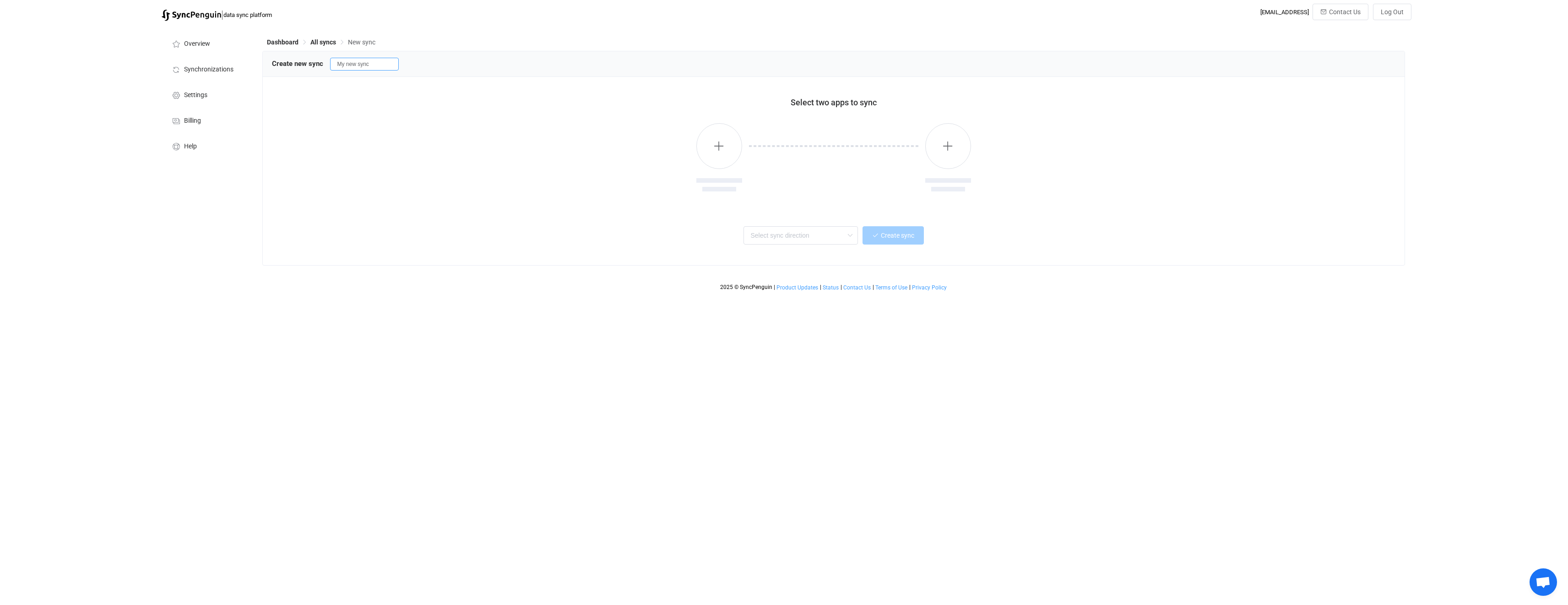
click at [368, 65] on input "My new sync" at bounding box center [364, 64] width 69 height 13
click at [383, 66] on input "My new sync" at bounding box center [364, 64] width 69 height 13
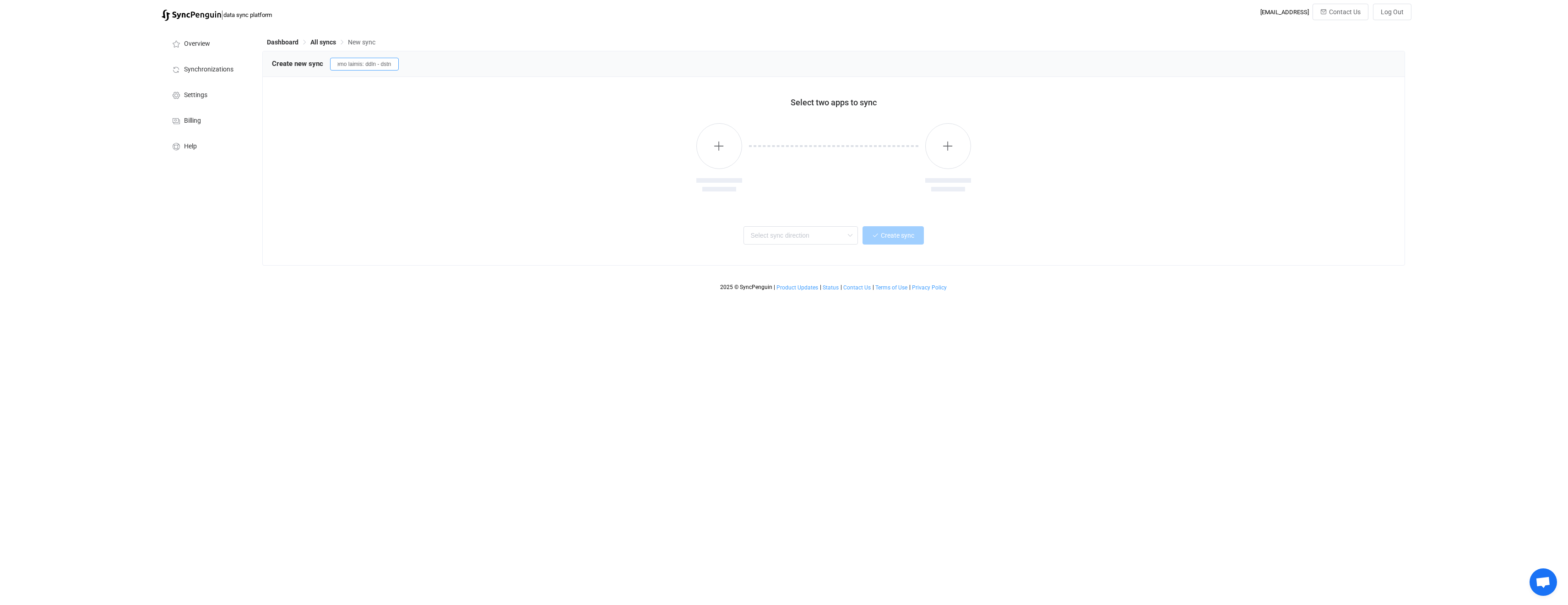
type input "demo laimis: ddln - dstn"
click at [400, 109] on div "Select two apps to sync" at bounding box center [834, 99] width 1124 height 26
click at [711, 137] on button "button" at bounding box center [719, 146] width 46 height 46
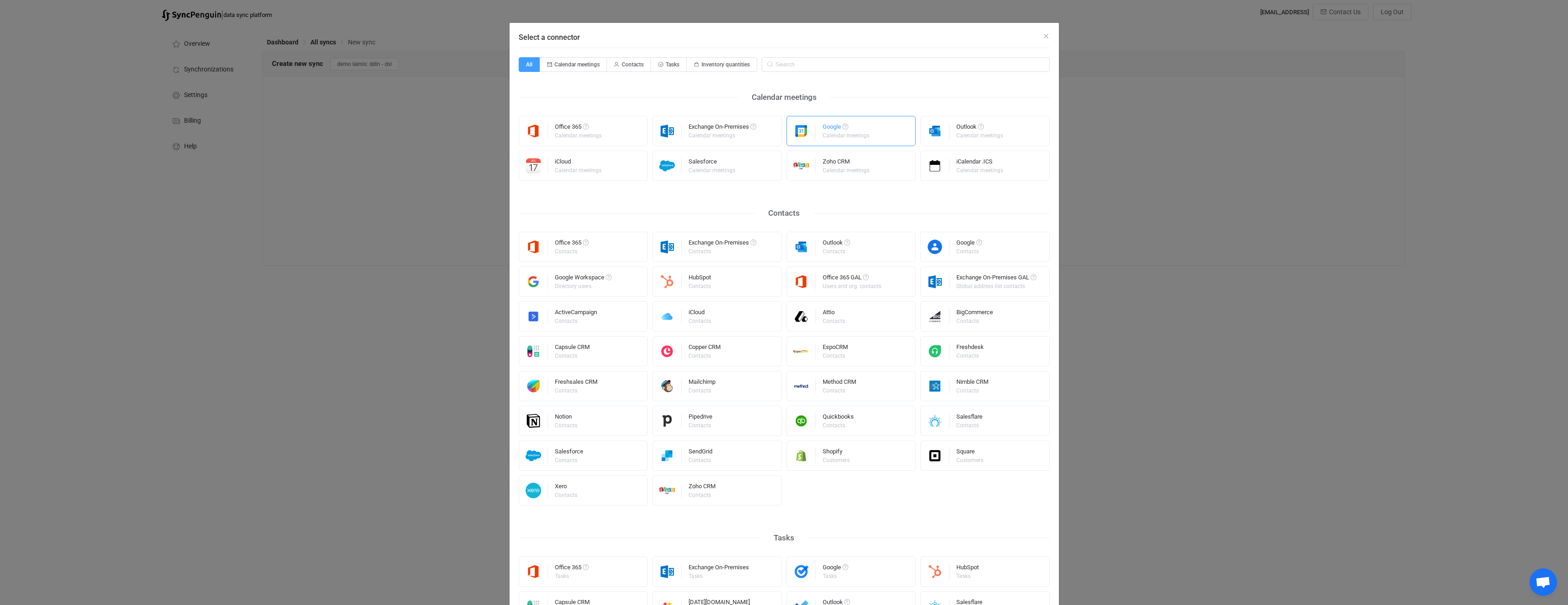
click at [825, 137] on div "Calendar meetings" at bounding box center [846, 135] width 46 height 5
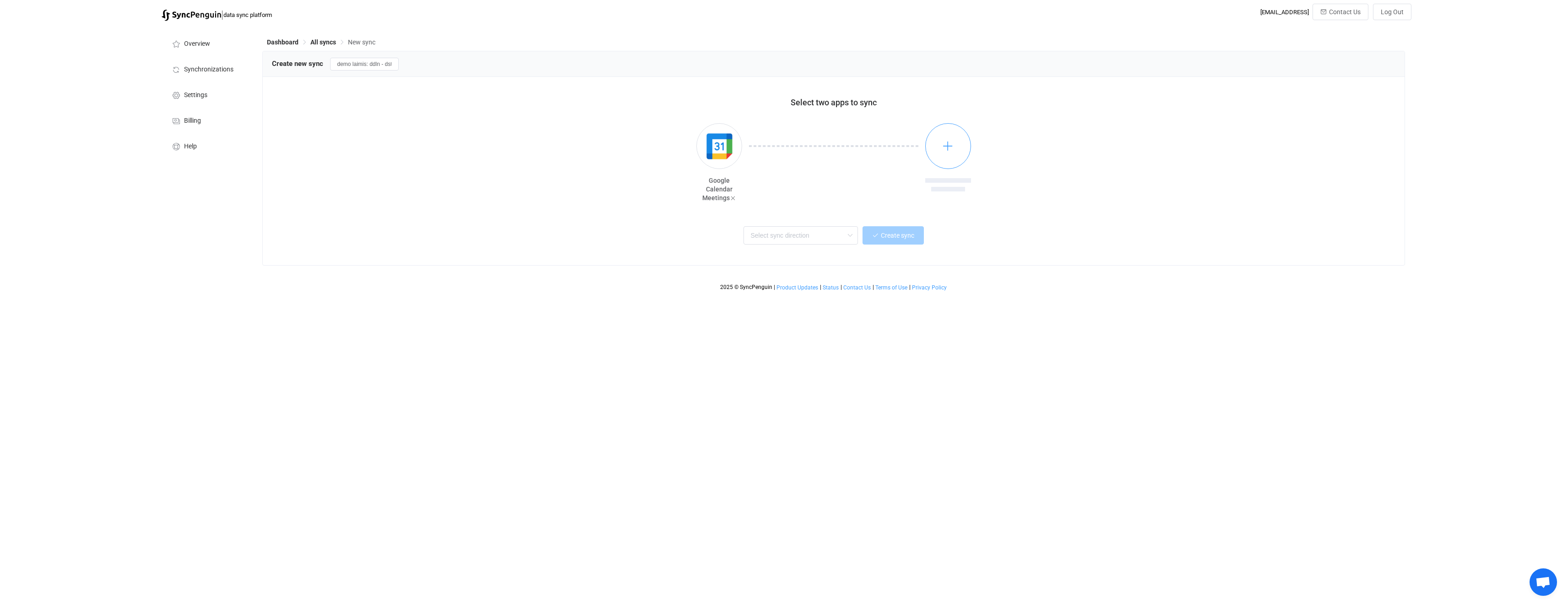
click at [962, 162] on button "button" at bounding box center [948, 146] width 46 height 46
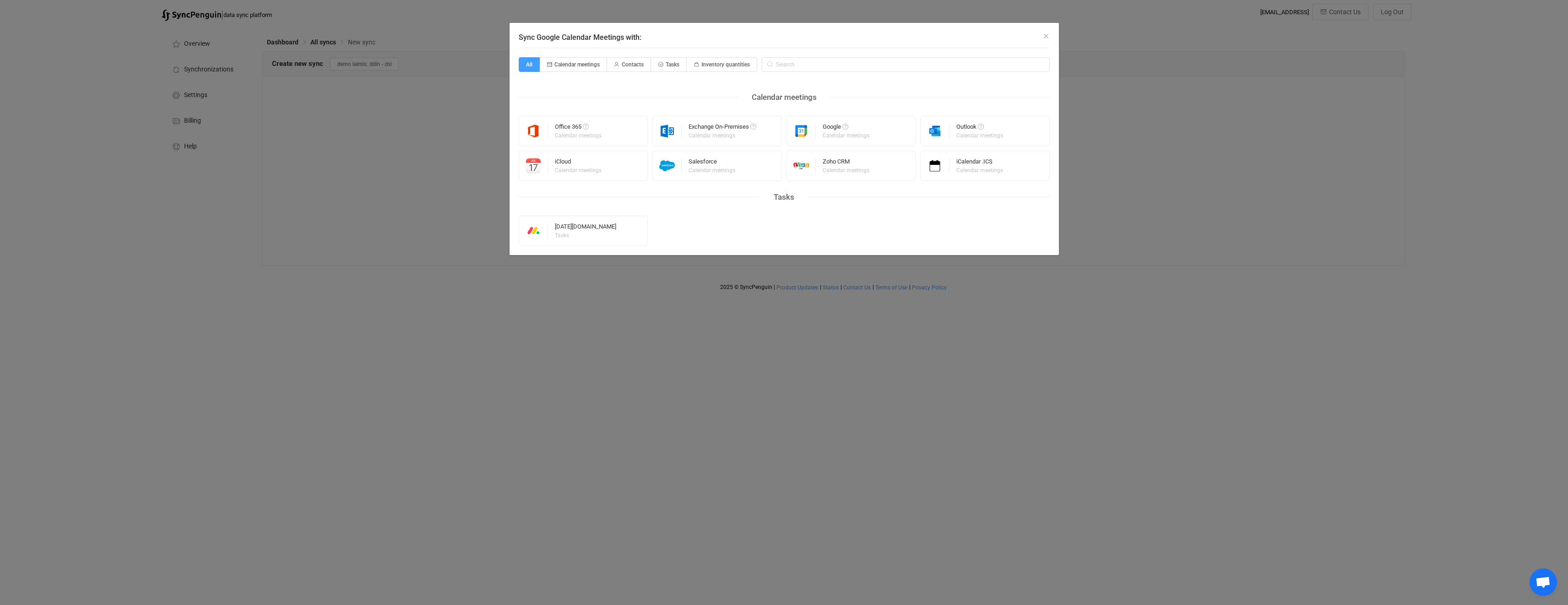
drag, startPoint x: 968, startPoint y: 131, endPoint x: 788, endPoint y: 181, distance: 186.8
click at [968, 131] on div "Outlook" at bounding box center [980, 128] width 48 height 9
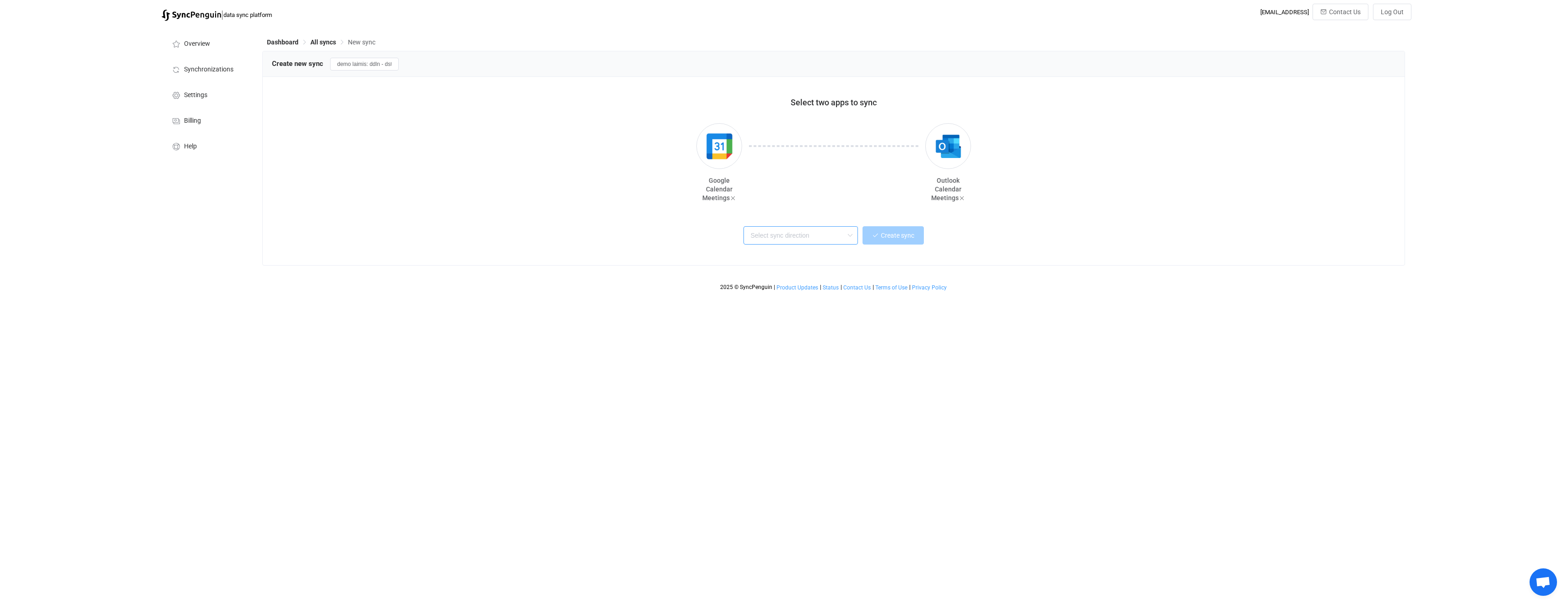
click at [830, 240] on input "text" at bounding box center [801, 235] width 115 height 18
click at [805, 267] on span "One or multiple two-way syncs" at bounding box center [793, 269] width 79 height 10
type input "Two-way"
click at [875, 239] on button "Create sync" at bounding box center [894, 235] width 61 height 18
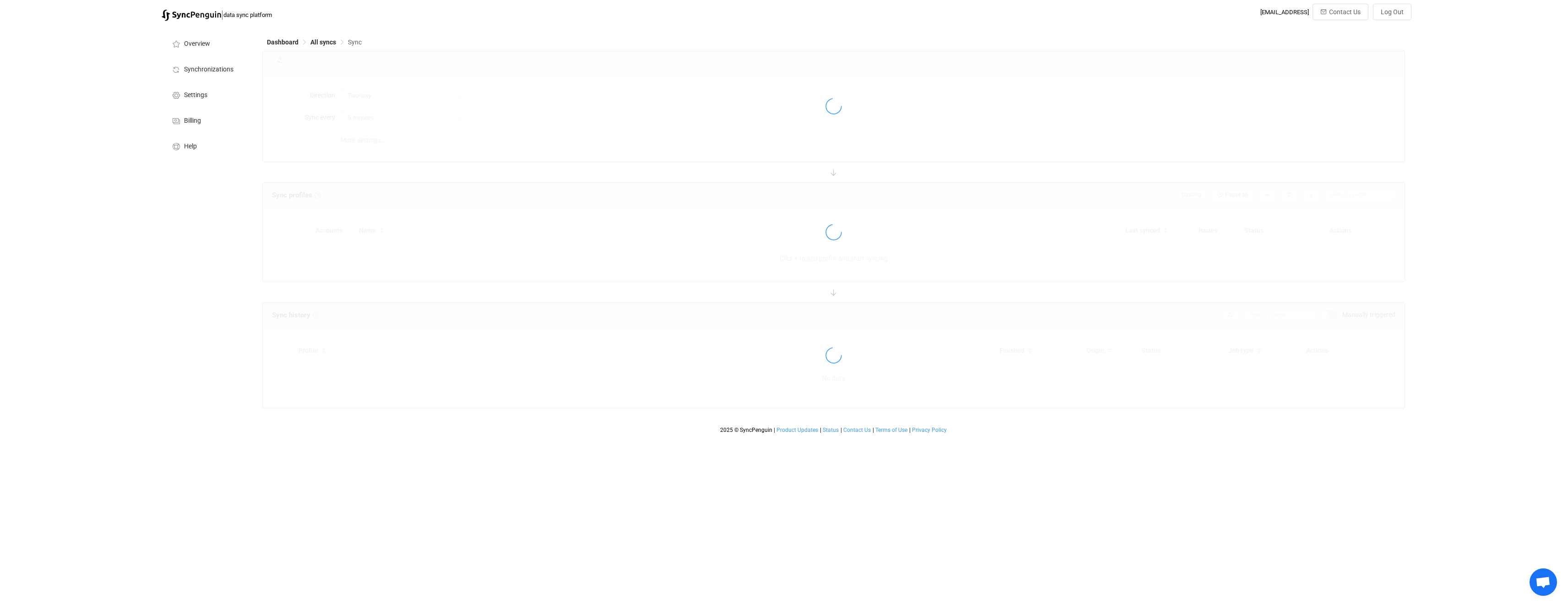
type input "10 minutes"
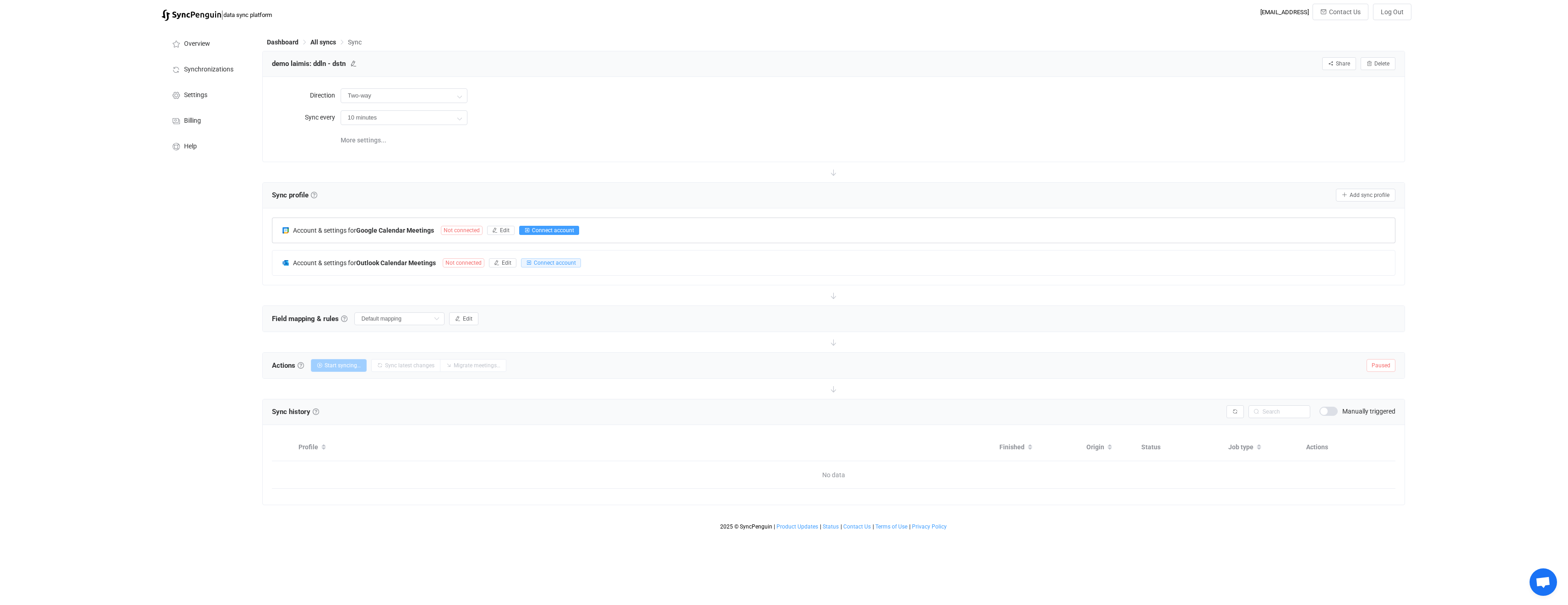
click at [542, 228] on span "Connect account" at bounding box center [553, 230] width 42 height 6
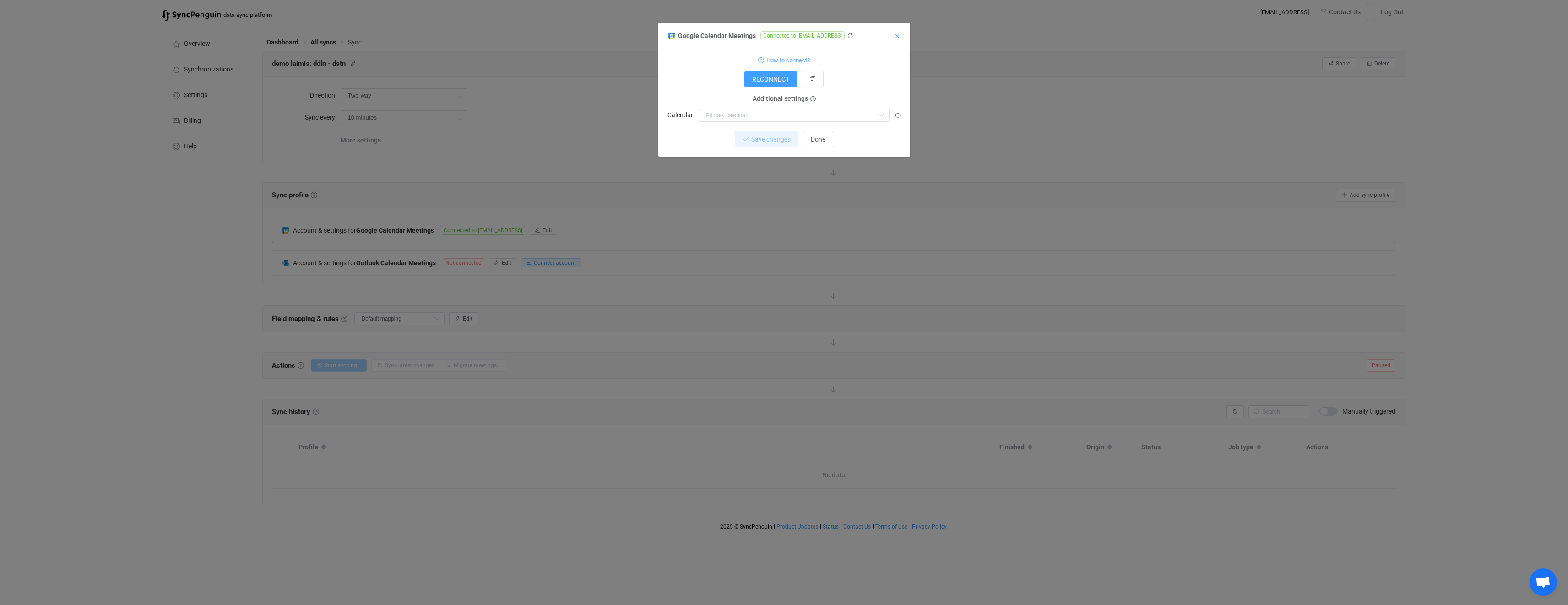
click at [898, 36] on icon "Close" at bounding box center [897, 36] width 8 height 8
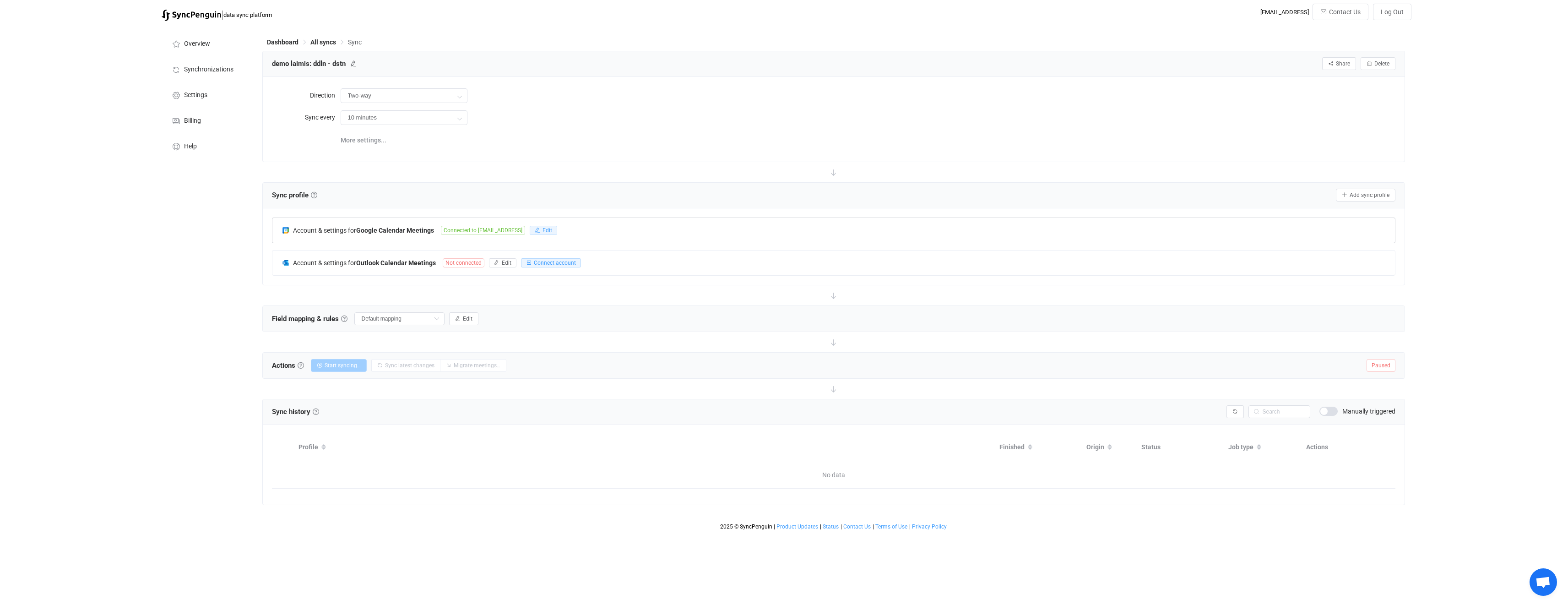
click at [555, 234] on button "Edit" at bounding box center [543, 230] width 27 height 9
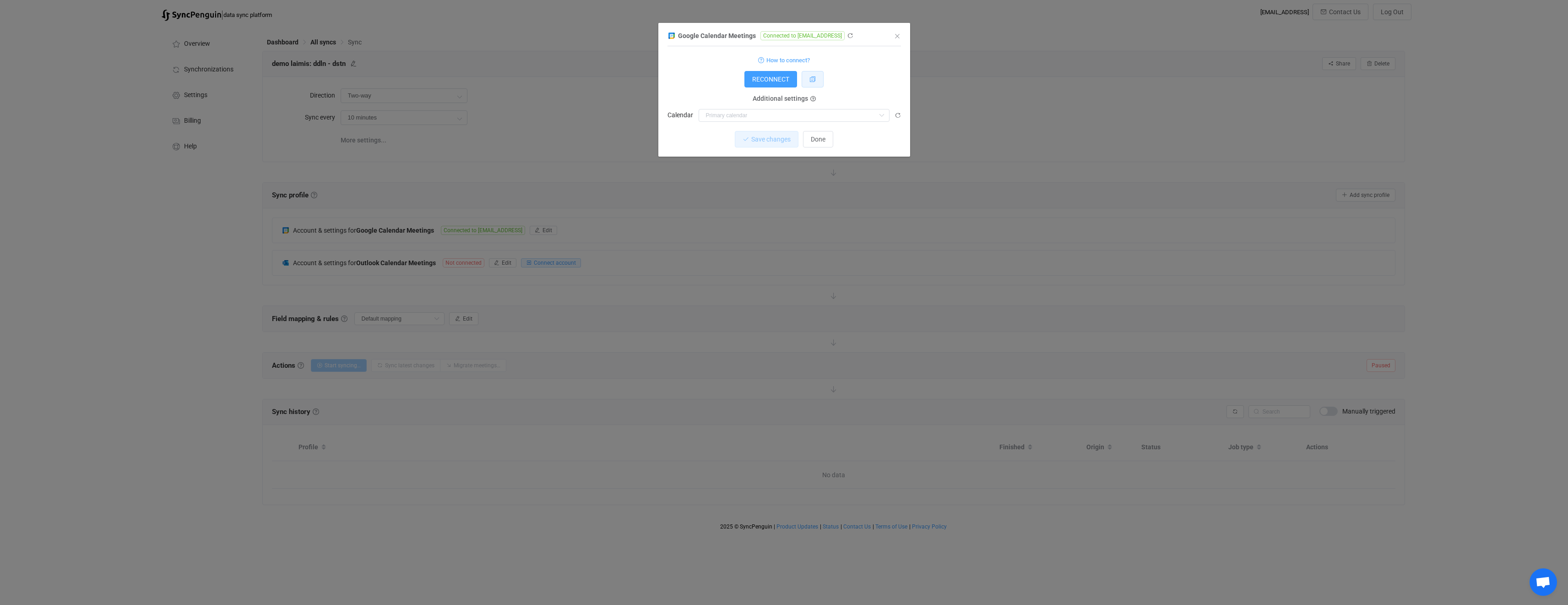
click at [807, 78] on button "dialog" at bounding box center [812, 79] width 22 height 16
click at [853, 35] on icon "dialog" at bounding box center [850, 36] width 6 height 6
click at [897, 36] on icon "Close" at bounding box center [897, 36] width 8 height 8
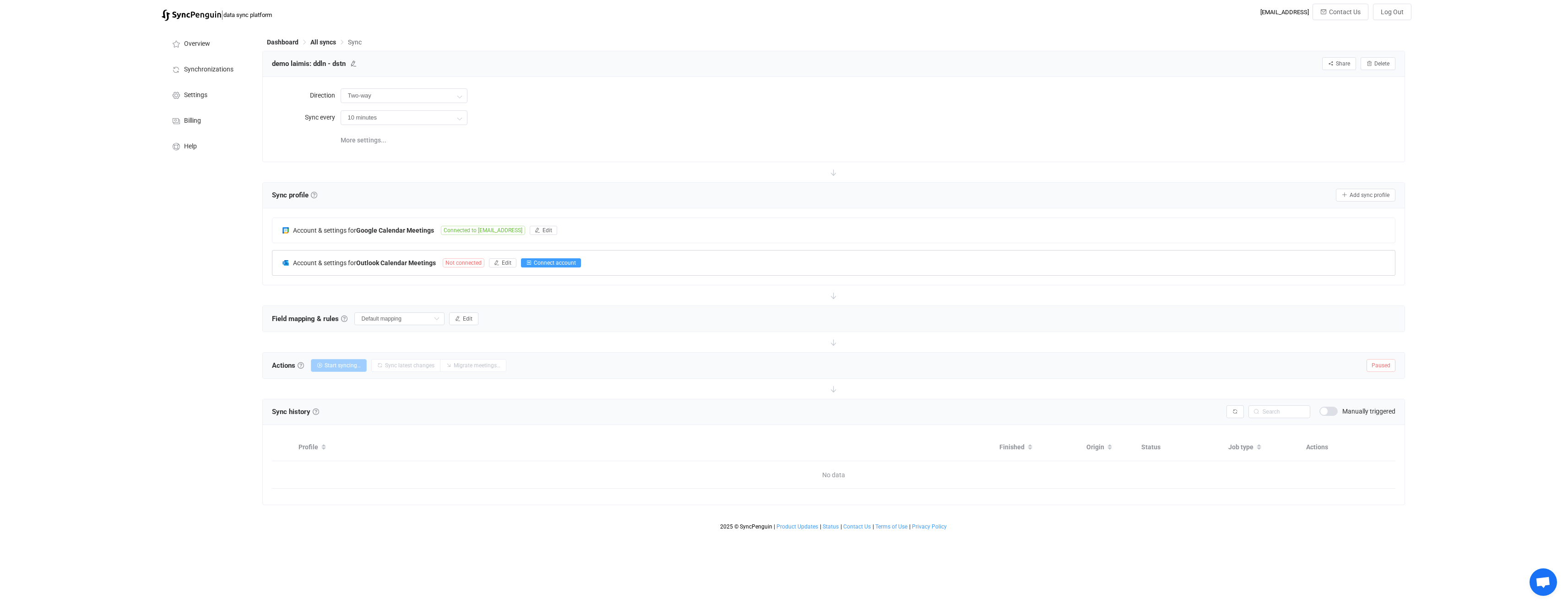
click at [556, 259] on button "Connect account" at bounding box center [551, 263] width 60 height 9
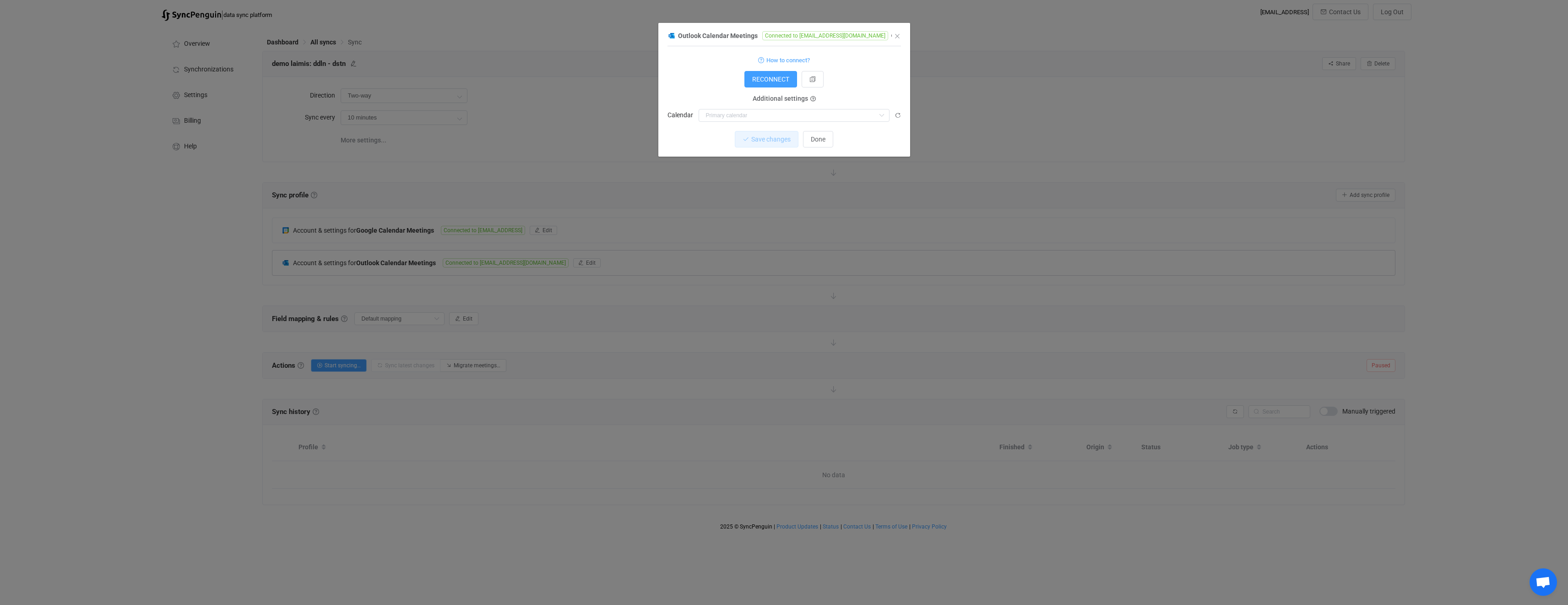
click at [892, 36] on div "Outlook Calendar Meetings Connected to laimis.juzeliunas@destinus.eu 1 { { "con…" at bounding box center [784, 94] width 234 height 127
click at [896, 34] on icon "Close" at bounding box center [897, 36] width 8 height 8
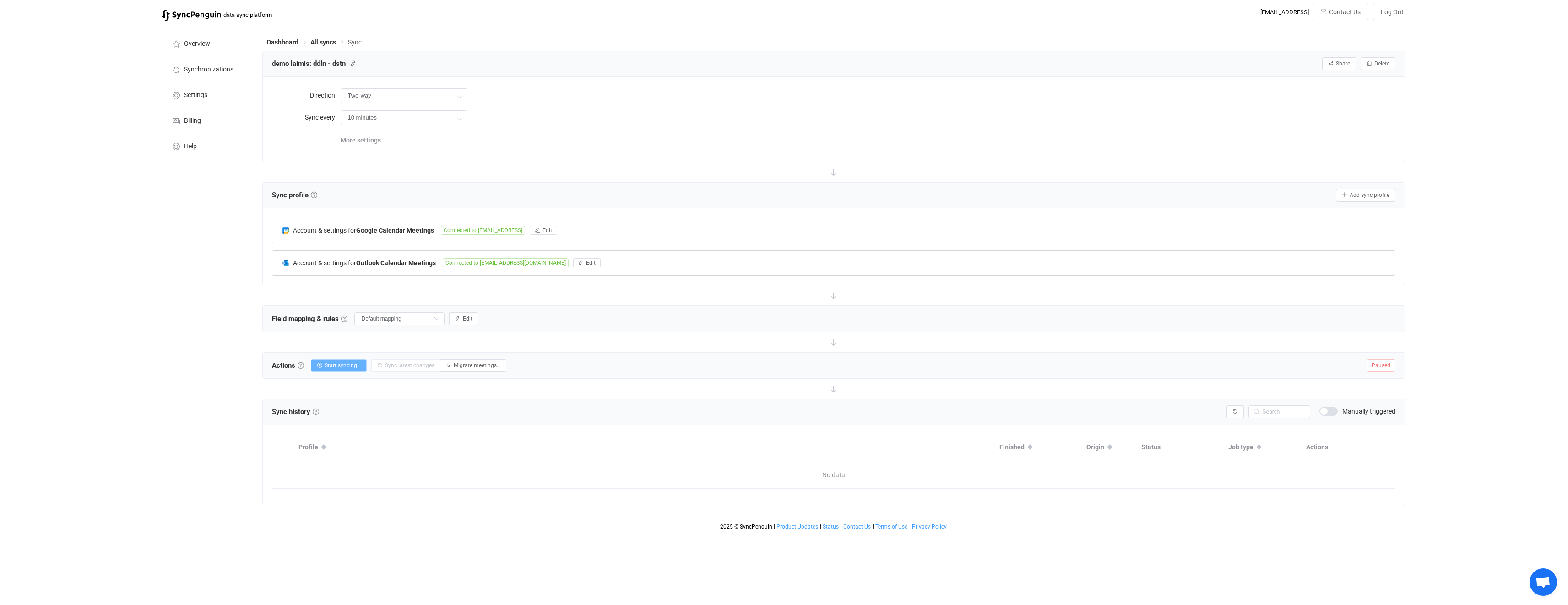
click at [338, 370] on button "Start syncing…" at bounding box center [339, 365] width 56 height 13
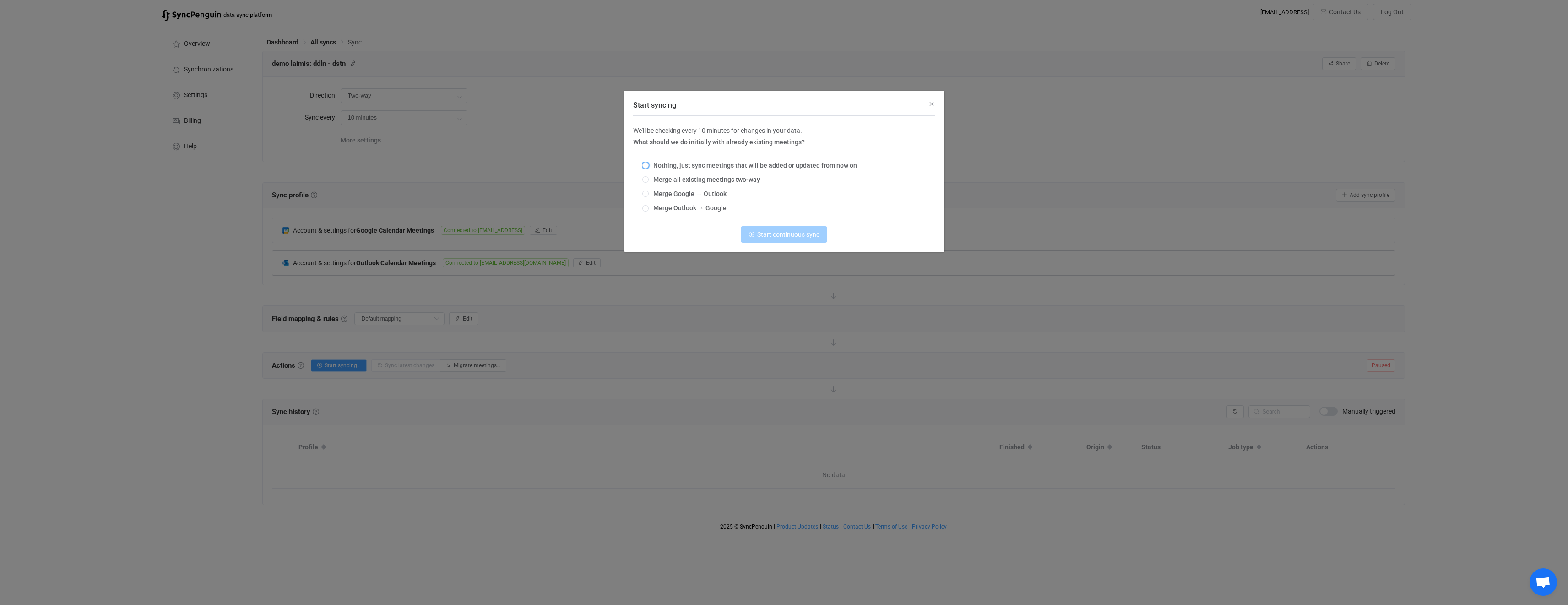
click at [693, 167] on span "Nothing, just sync meetings that will be added or updated from now on" at bounding box center [753, 165] width 208 height 8
click at [649, 167] on input "Nothing, just sync meetings that will be added or updated from now on" at bounding box center [645, 165] width 6 height 8
radio input "true"
click at [760, 237] on span "Start continuous sync" at bounding box center [788, 234] width 62 height 8
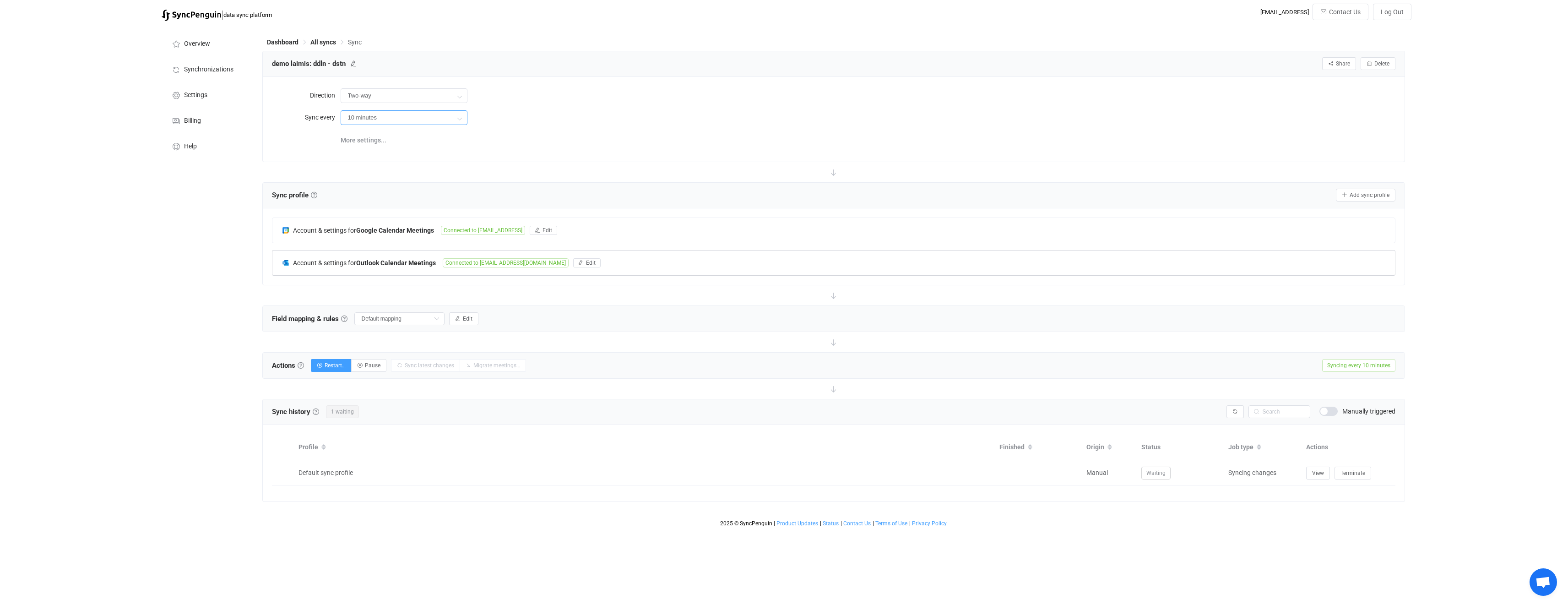
click at [403, 118] on input "10 minutes" at bounding box center [404, 118] width 127 height 14
click at [377, 233] on li "12 hours" at bounding box center [407, 232] width 133 height 16
type input "12 hours"
click at [249, 425] on div "Overview Synchronizations Settings Billing Help" at bounding box center [207, 279] width 100 height 506
